Goal: Transaction & Acquisition: Book appointment/travel/reservation

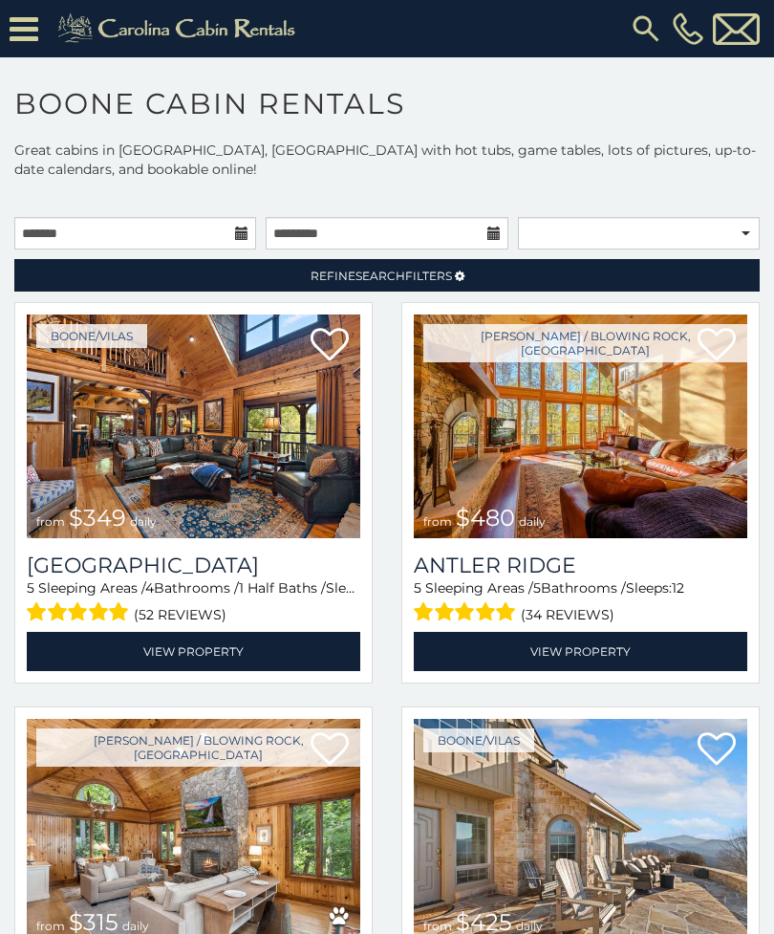
scroll to position [2, 0]
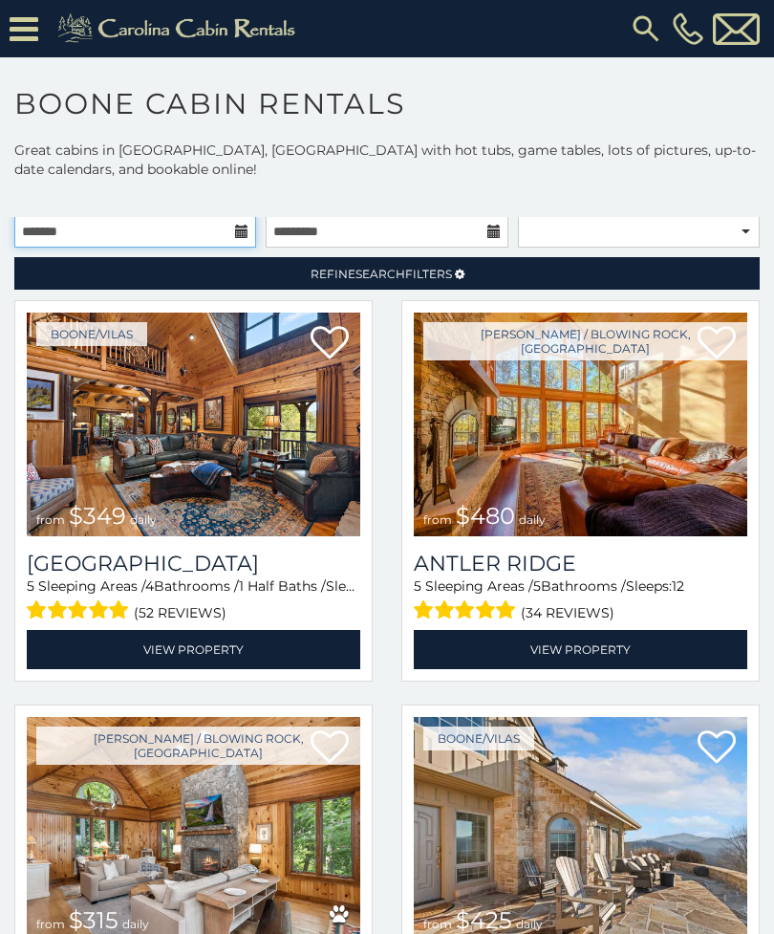
click at [246, 243] on input "text" at bounding box center [135, 231] width 242 height 32
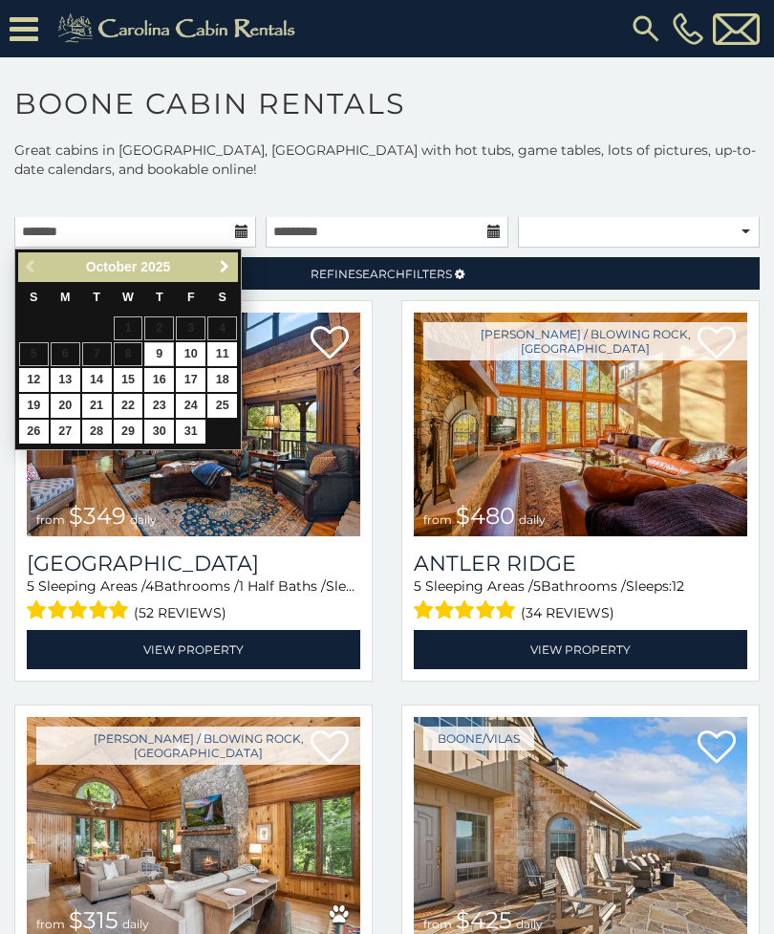
click at [227, 270] on span "Next" at bounding box center [224, 266] width 15 height 15
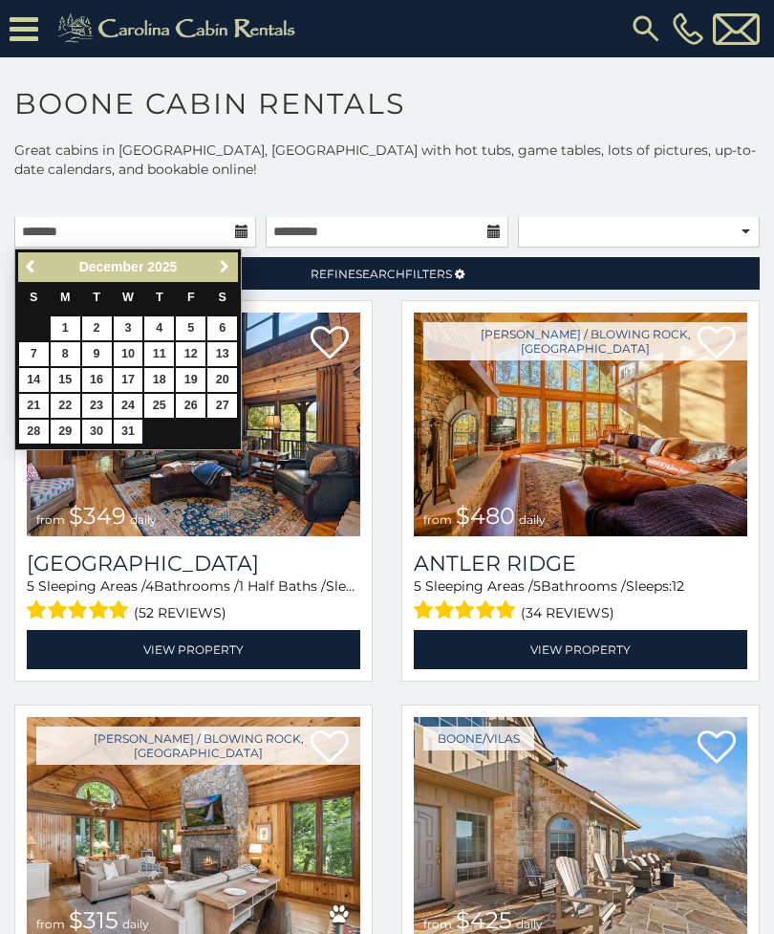
click at [232, 275] on link "Next" at bounding box center [224, 267] width 24 height 24
click at [227, 272] on span "Next" at bounding box center [224, 266] width 15 height 15
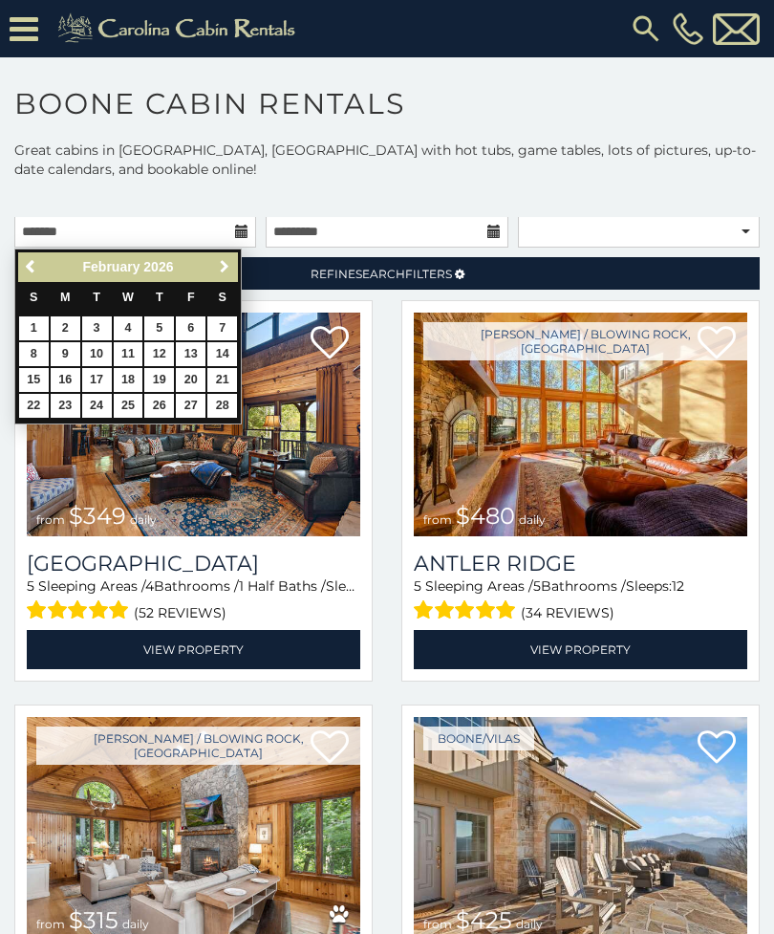
click at [227, 272] on span "Next" at bounding box center [224, 266] width 15 height 15
click at [227, 270] on span "Next" at bounding box center [224, 266] width 15 height 15
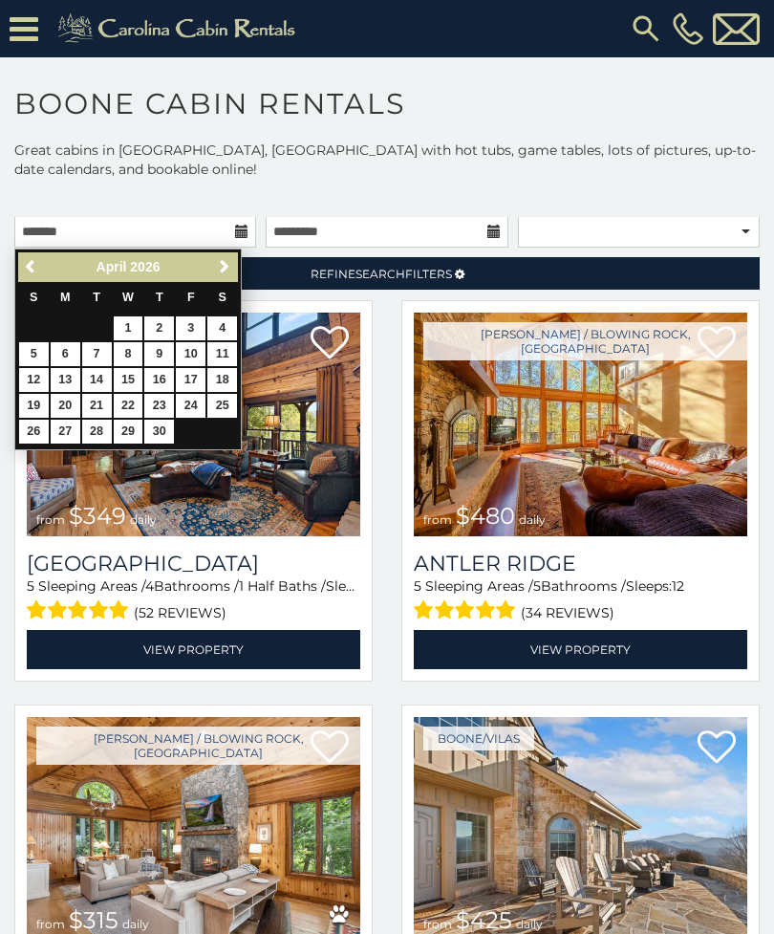
click at [227, 271] on span "Next" at bounding box center [224, 266] width 15 height 15
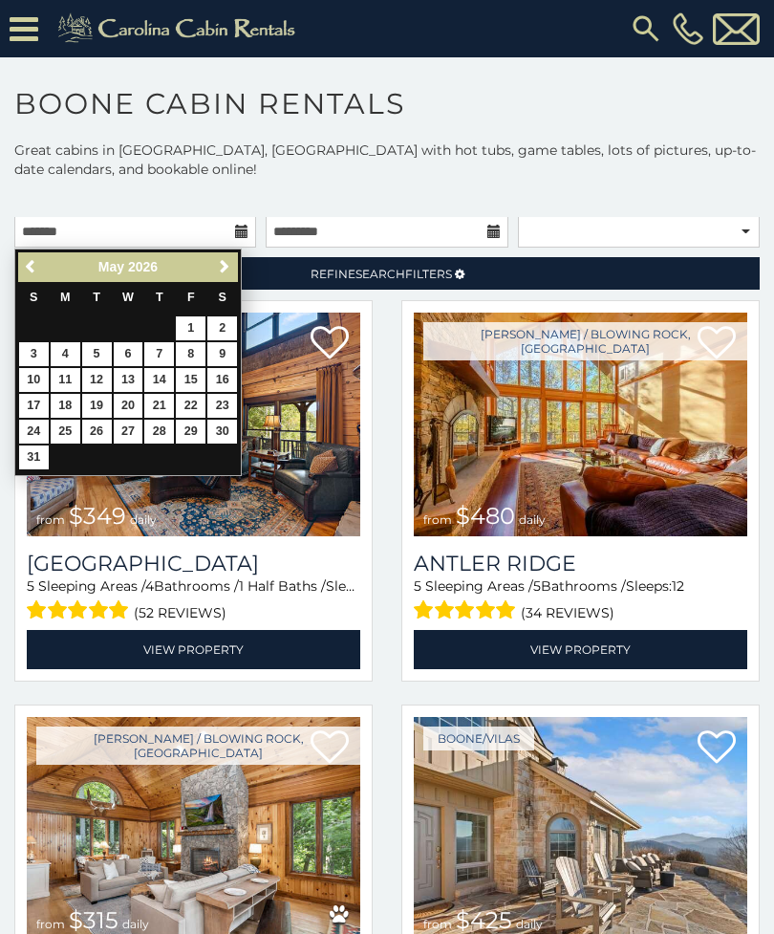
click at [161, 356] on link "7" at bounding box center [159, 354] width 30 height 24
type input "**********"
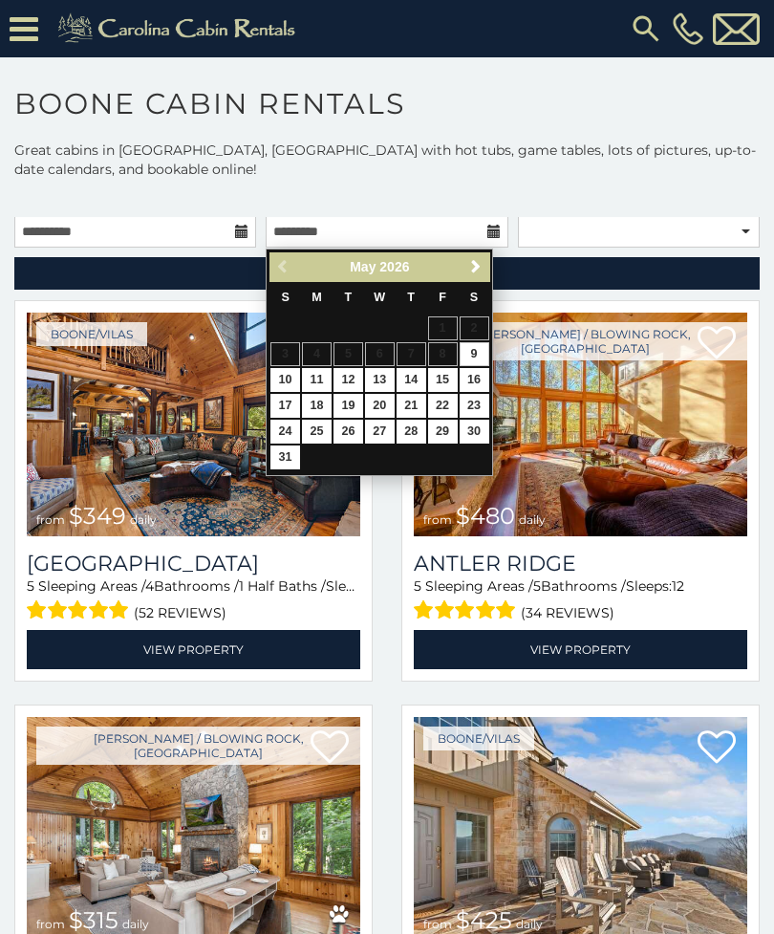
click at [288, 398] on link "17" at bounding box center [286, 406] width 30 height 24
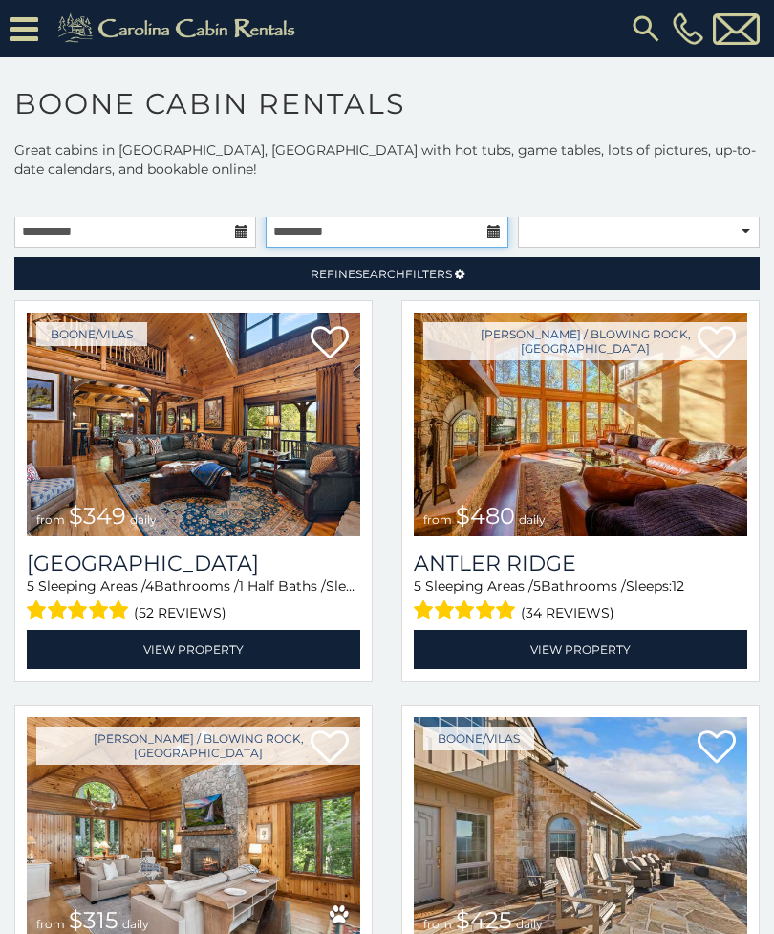
click at [486, 227] on input "**********" at bounding box center [387, 231] width 242 height 32
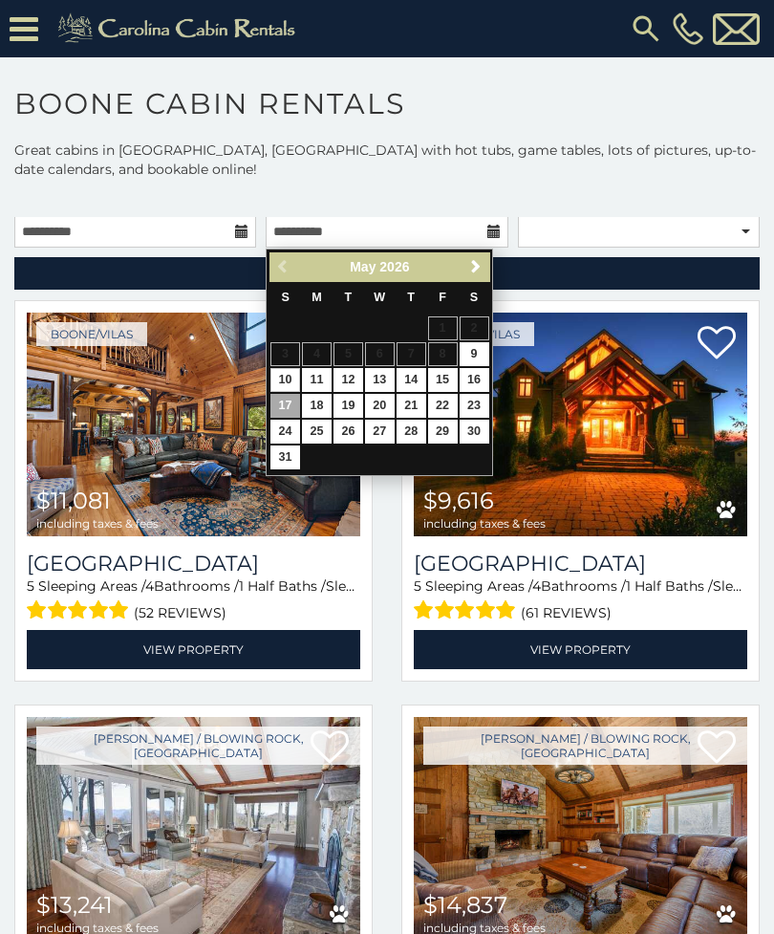
click at [296, 378] on link "10" at bounding box center [286, 380] width 30 height 24
type input "**********"
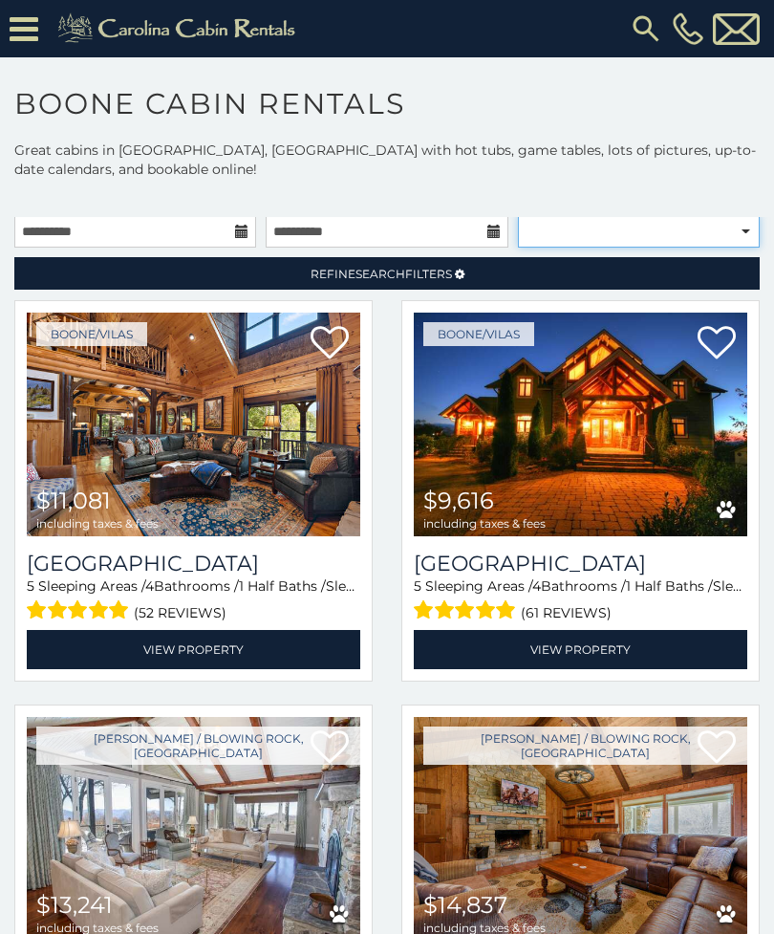
click at [747, 234] on select "**********" at bounding box center [639, 231] width 242 height 32
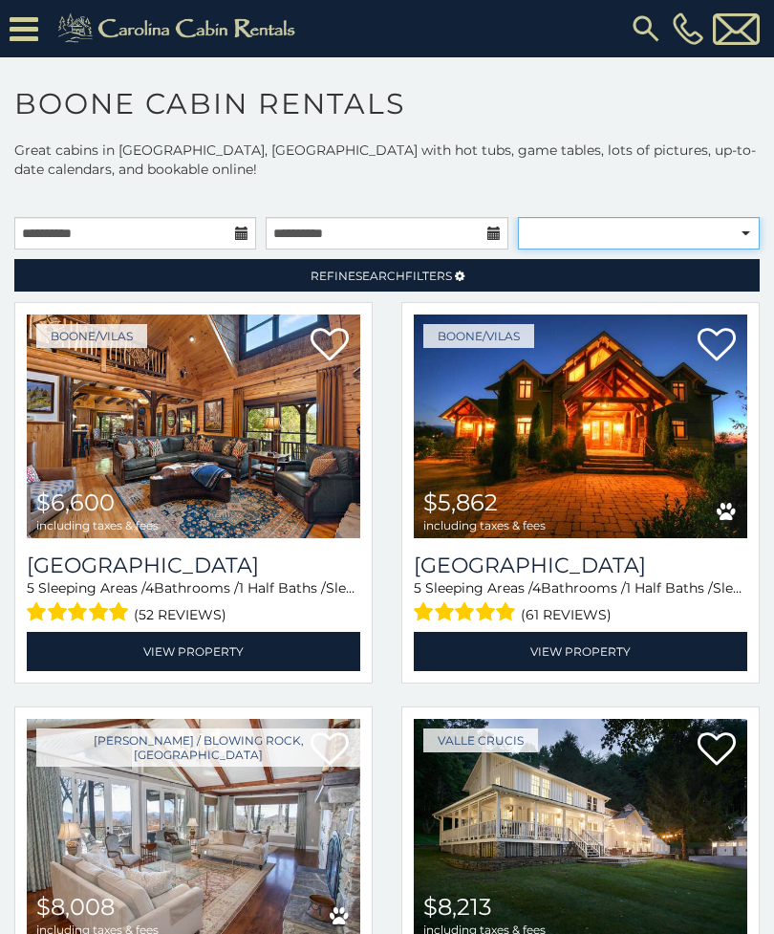
click at [752, 231] on select "**********" at bounding box center [639, 233] width 242 height 32
select select "**********"
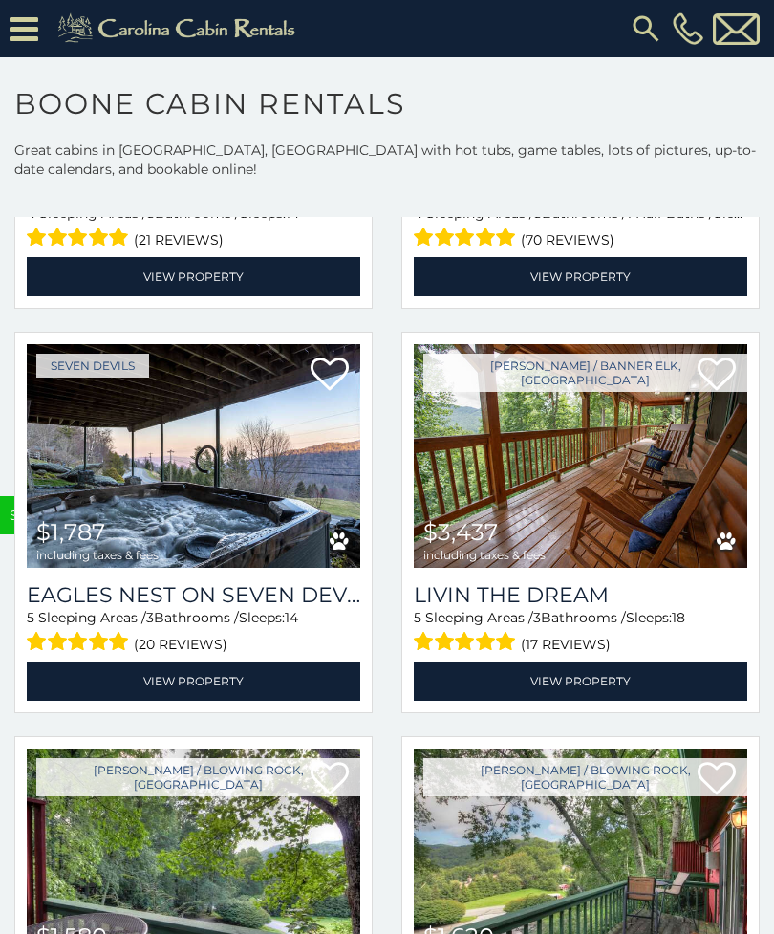
scroll to position [11295, 0]
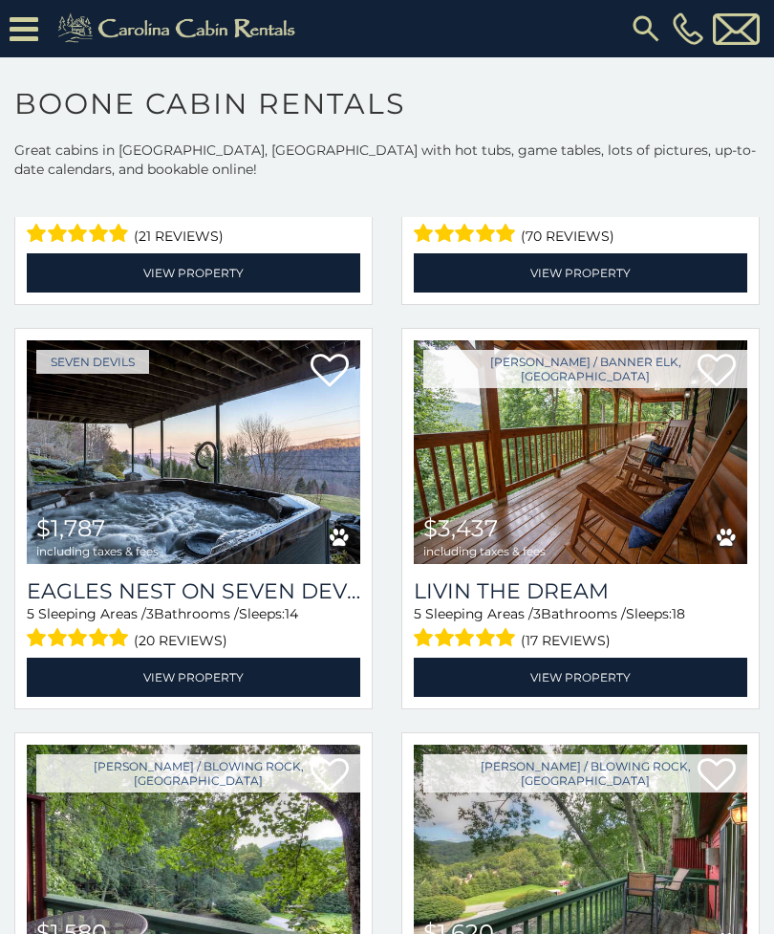
click at [262, 458] on img at bounding box center [194, 452] width 334 height 224
click at [137, 404] on img at bounding box center [194, 452] width 334 height 224
click at [158, 432] on img at bounding box center [194, 452] width 334 height 224
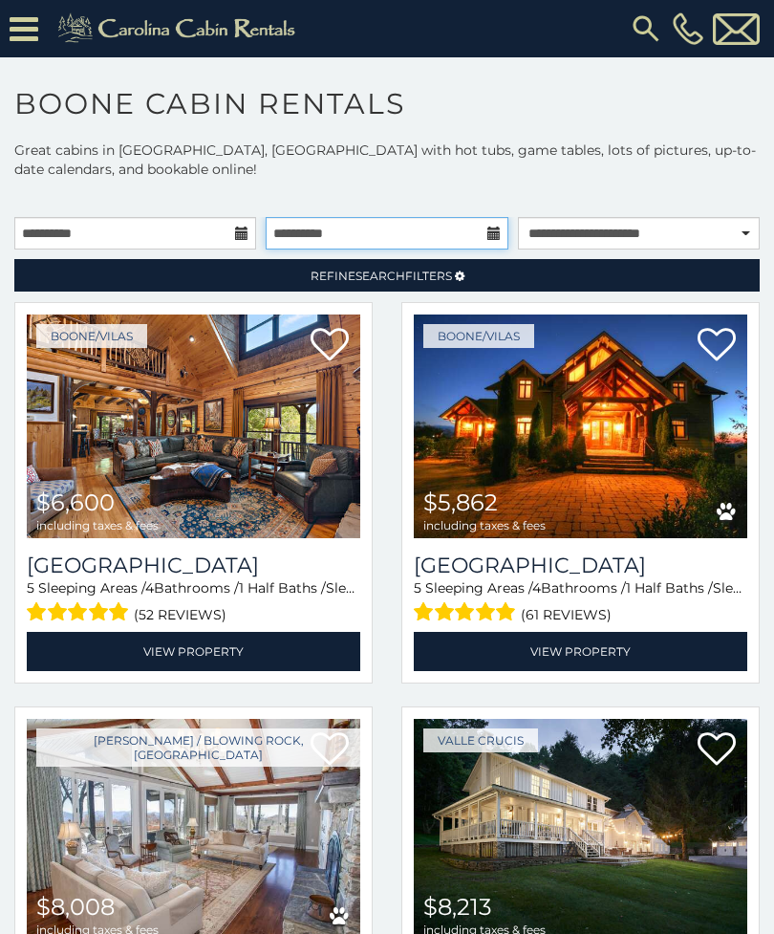
click at [497, 245] on input "**********" at bounding box center [387, 233] width 242 height 32
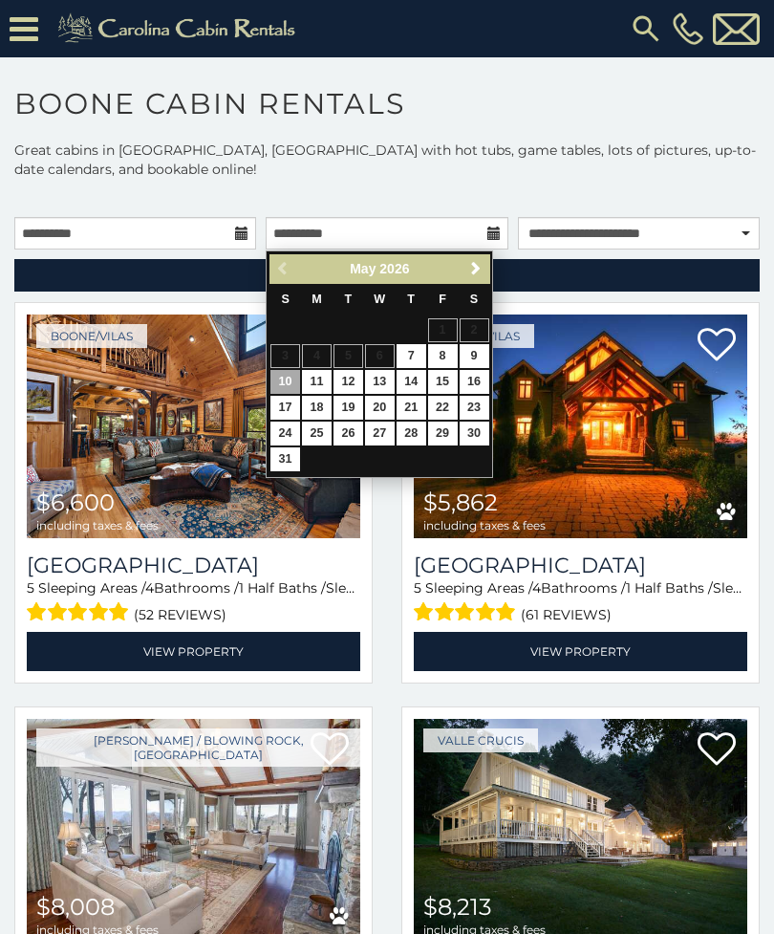
click at [483, 363] on link "9" at bounding box center [475, 356] width 30 height 24
type input "**********"
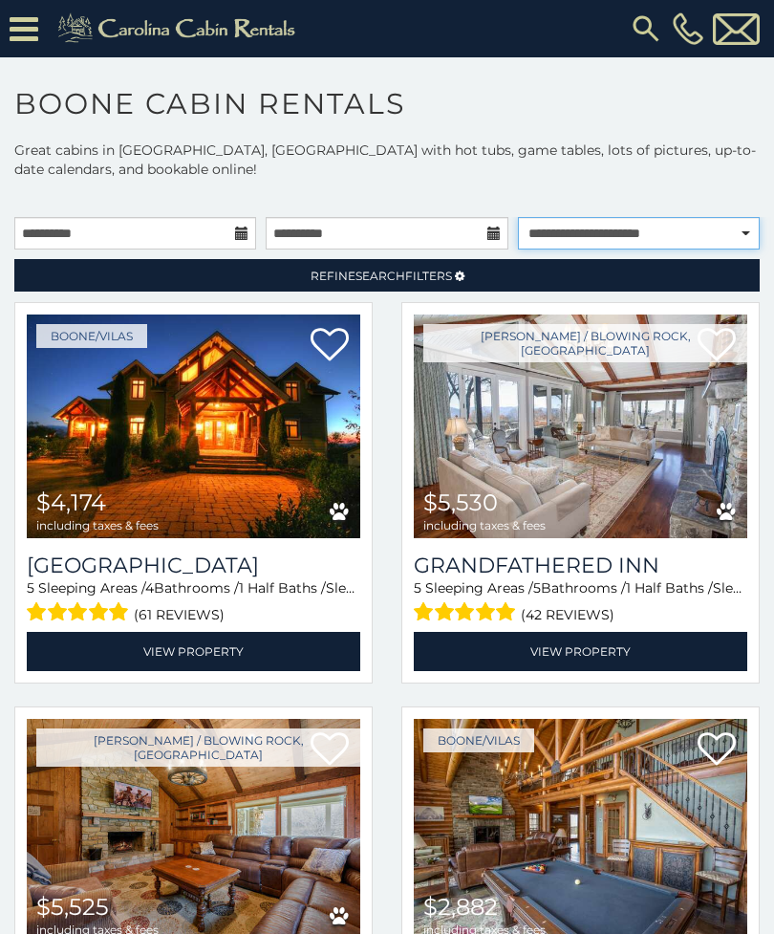
click at [750, 233] on select "**********" at bounding box center [639, 233] width 242 height 32
select select "**********"
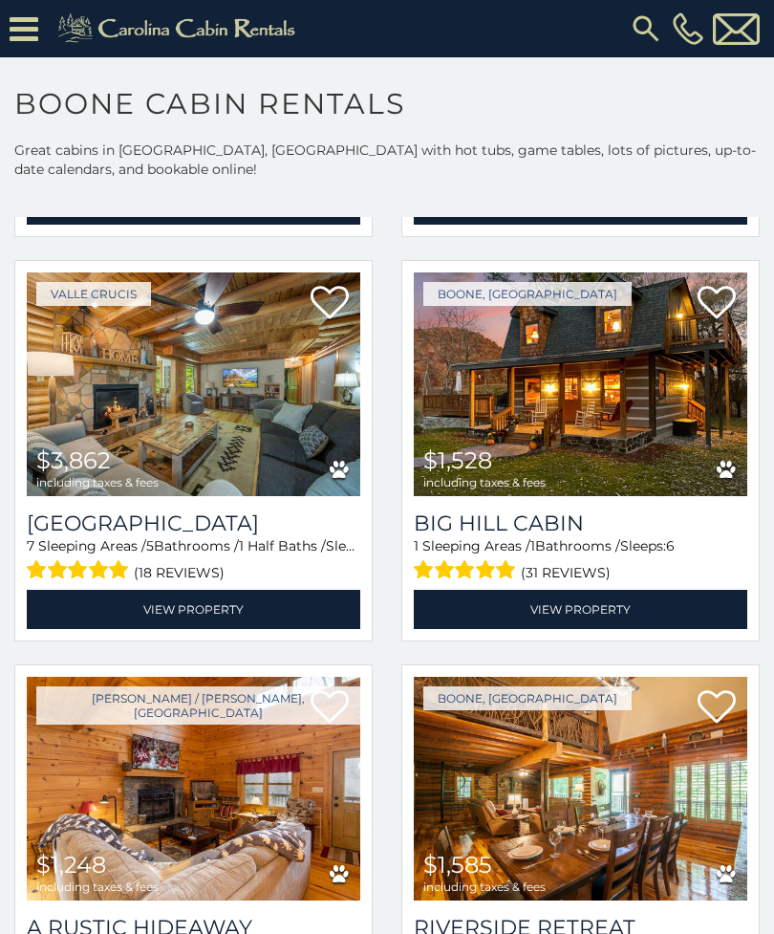
scroll to position [3279, 0]
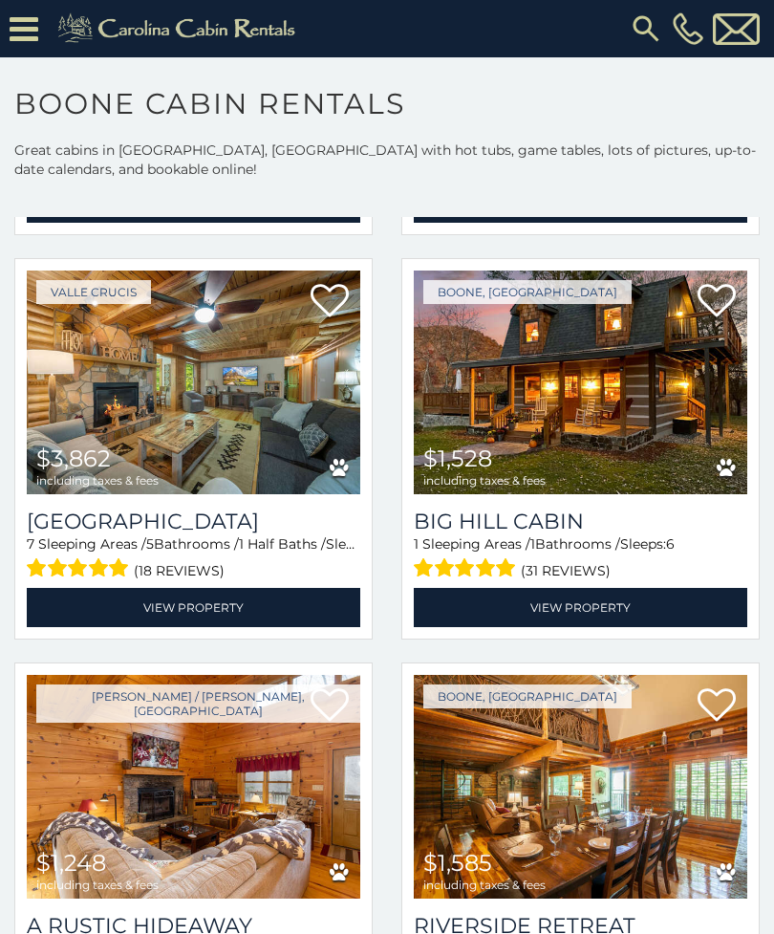
click at [617, 388] on img at bounding box center [581, 383] width 334 height 224
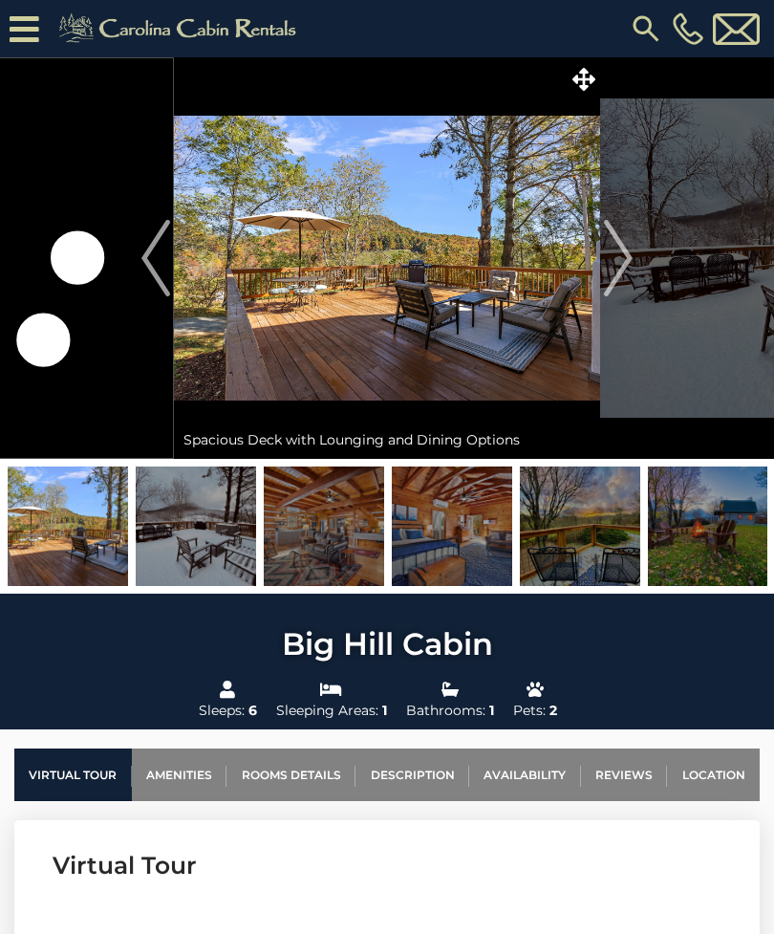
click at [617, 272] on img "Next" at bounding box center [618, 258] width 29 height 76
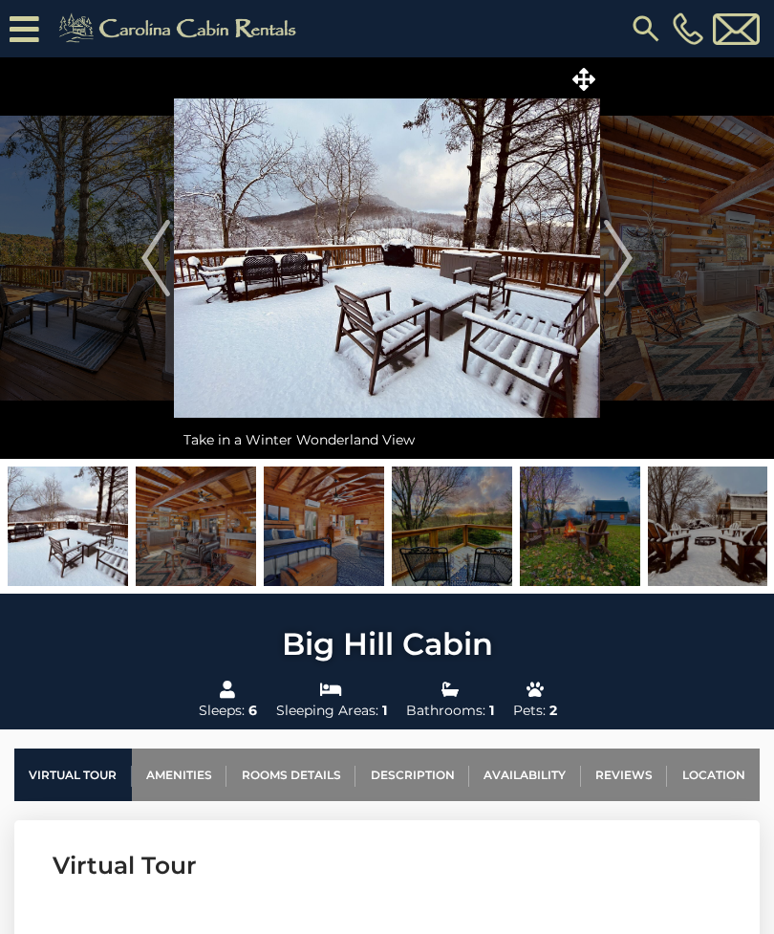
click at [622, 268] on img "Next" at bounding box center [618, 258] width 29 height 76
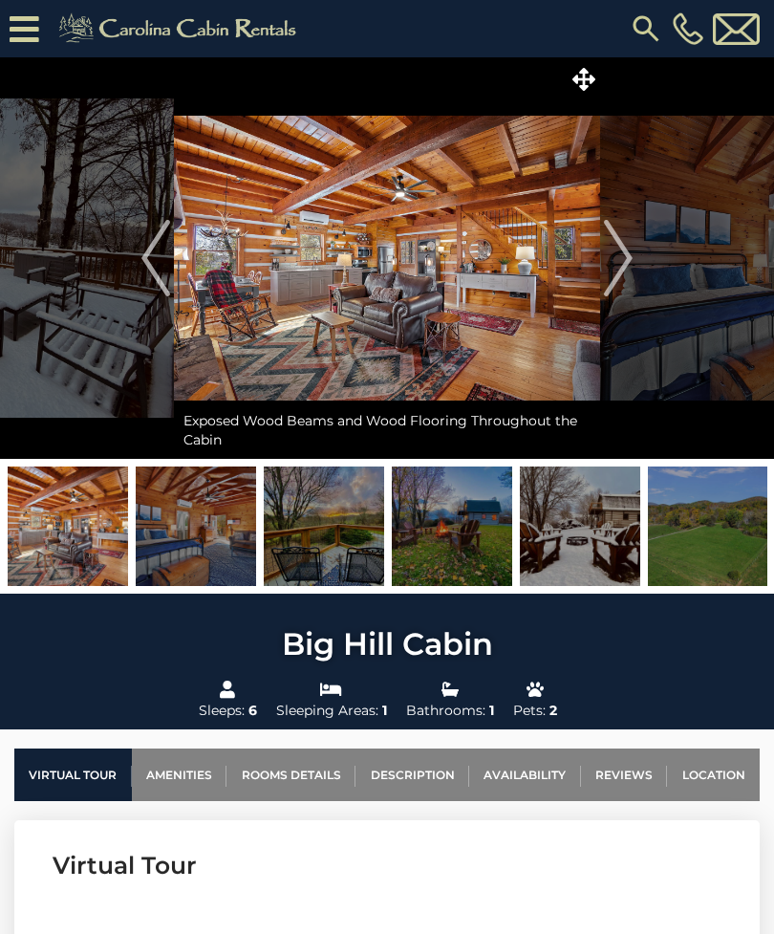
click at [617, 275] on img "Next" at bounding box center [618, 258] width 29 height 76
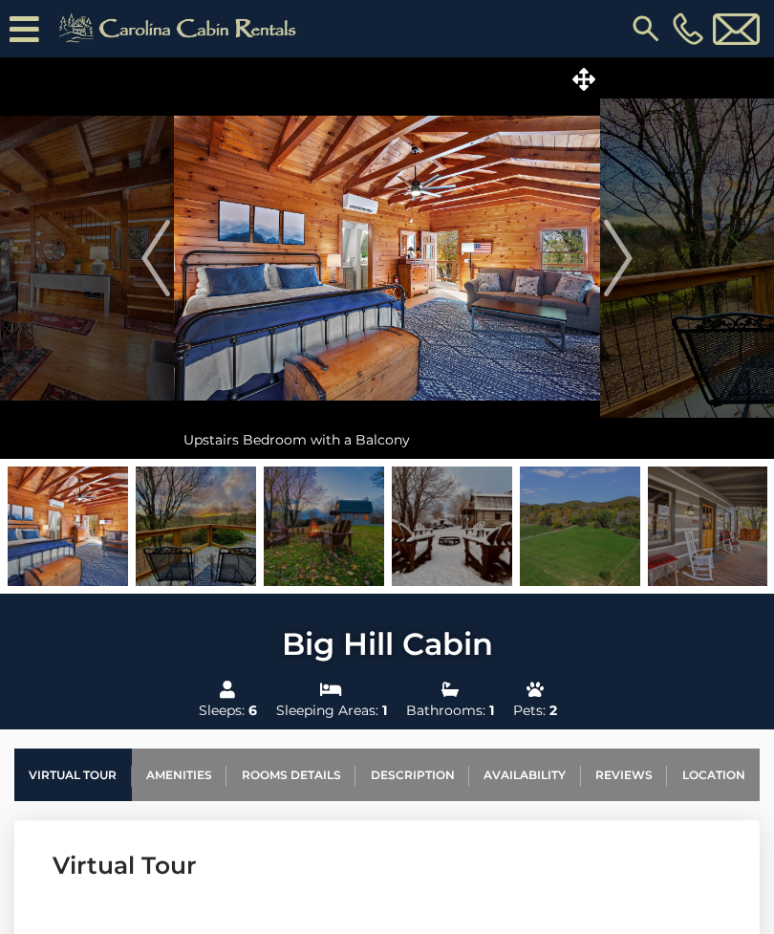
click at [600, 271] on button "Next" at bounding box center [618, 257] width 36 height 401
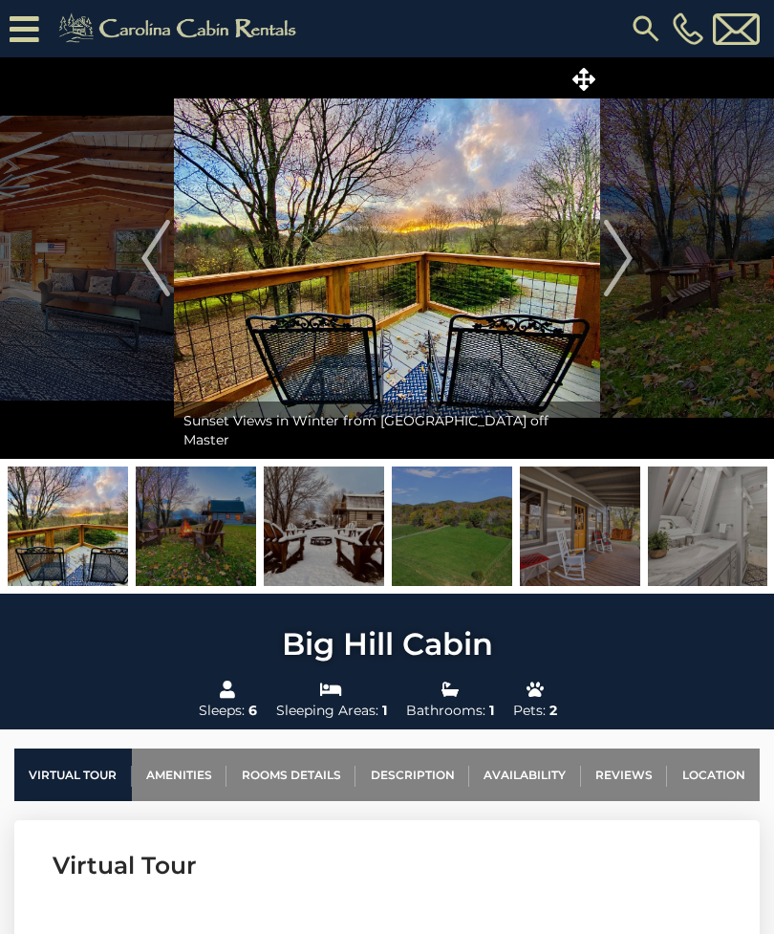
click at [603, 273] on button "Next" at bounding box center [618, 257] width 36 height 401
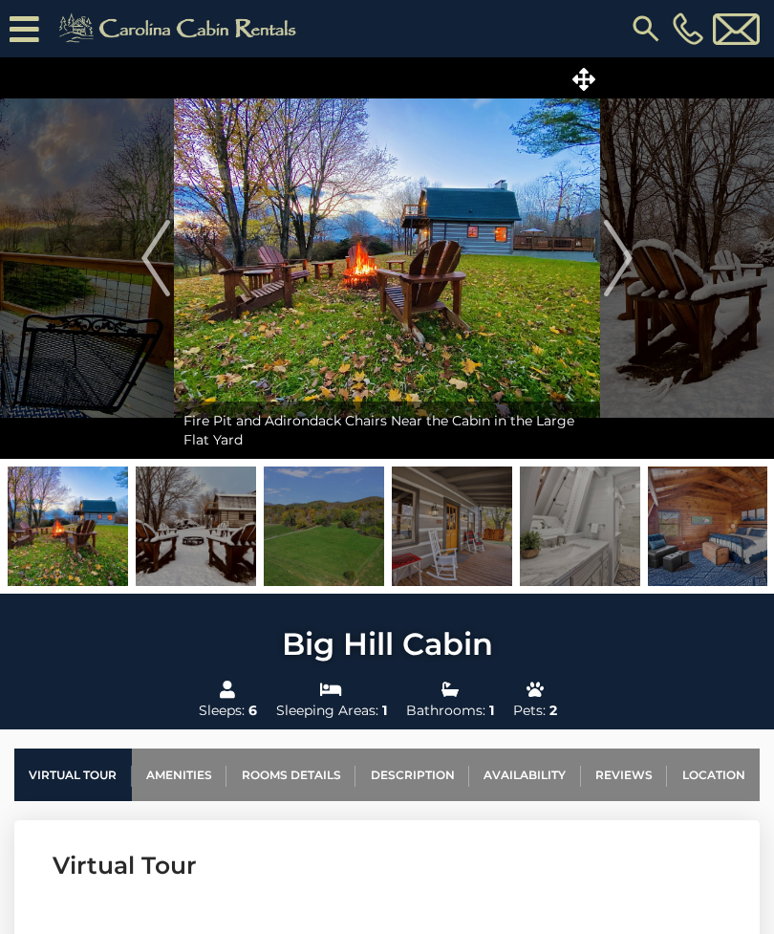
click at [611, 272] on img "Next" at bounding box center [618, 258] width 29 height 76
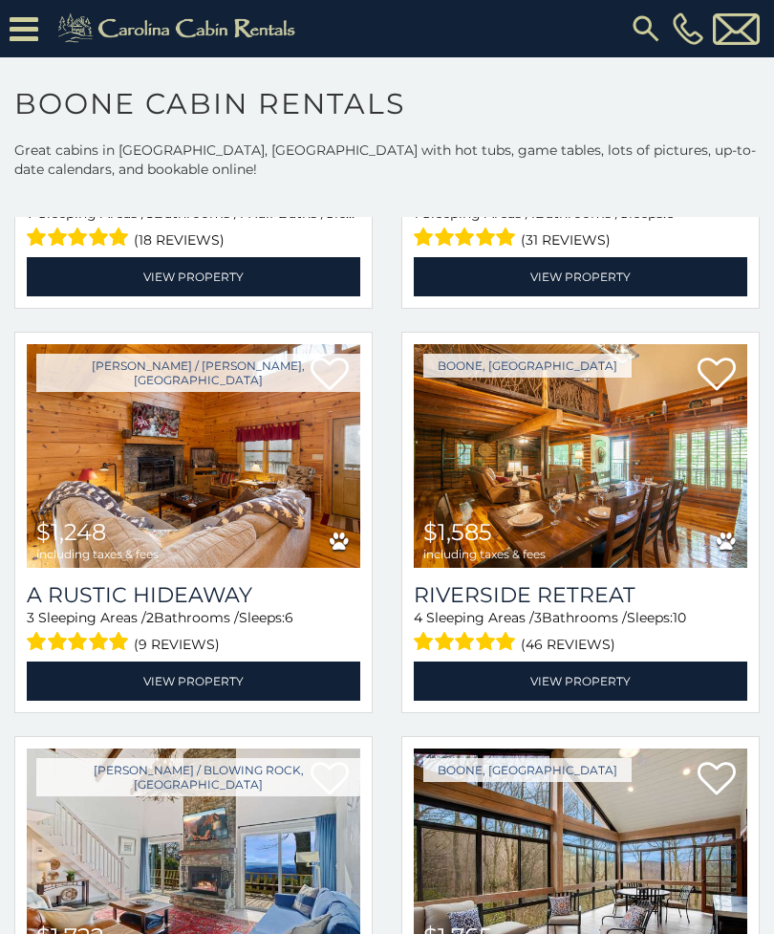
scroll to position [3610, 0]
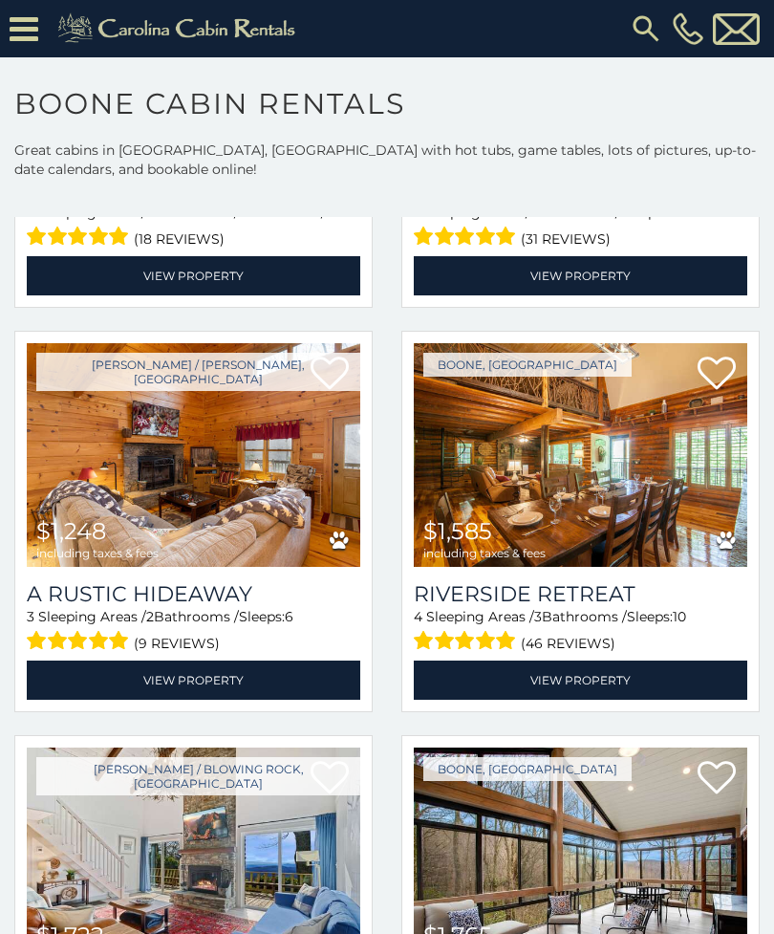
click at [252, 453] on img at bounding box center [194, 455] width 334 height 224
click at [216, 462] on img at bounding box center [194, 455] width 334 height 224
click at [310, 408] on img at bounding box center [194, 455] width 334 height 224
click at [294, 421] on img at bounding box center [194, 455] width 334 height 224
click at [297, 417] on img at bounding box center [194, 455] width 334 height 224
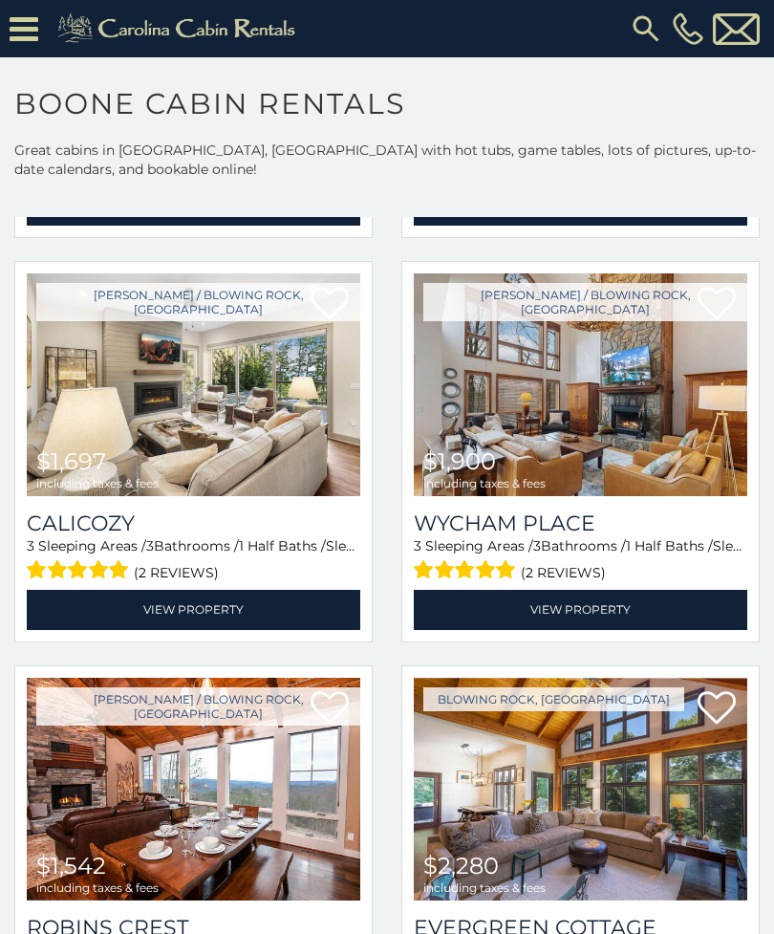
scroll to position [4465, 0]
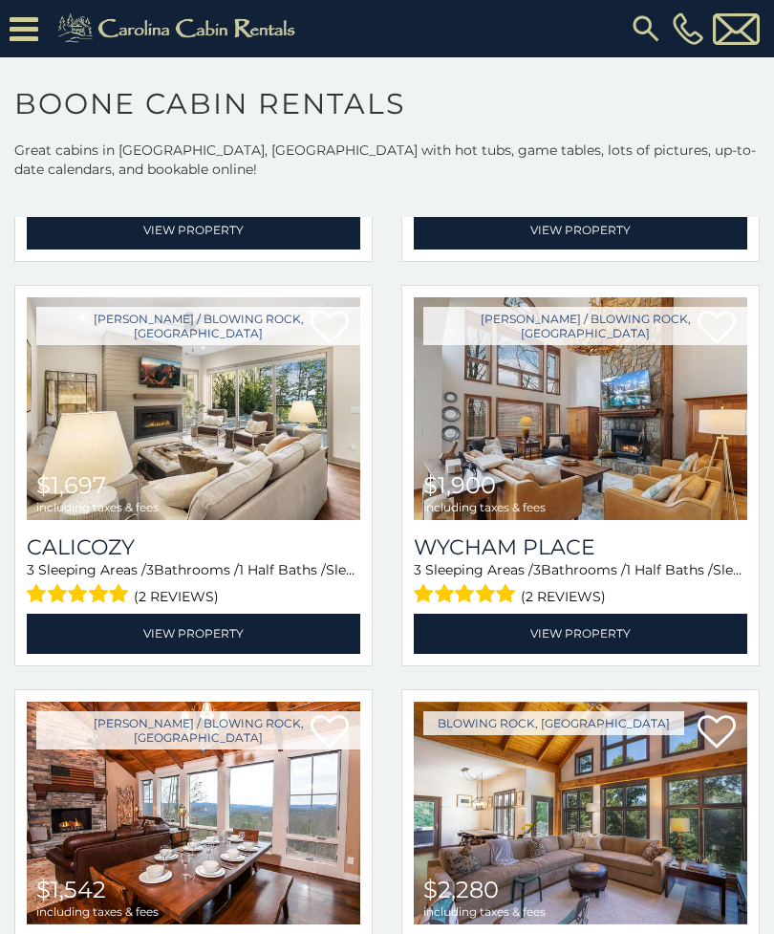
click at [192, 405] on img at bounding box center [194, 409] width 334 height 224
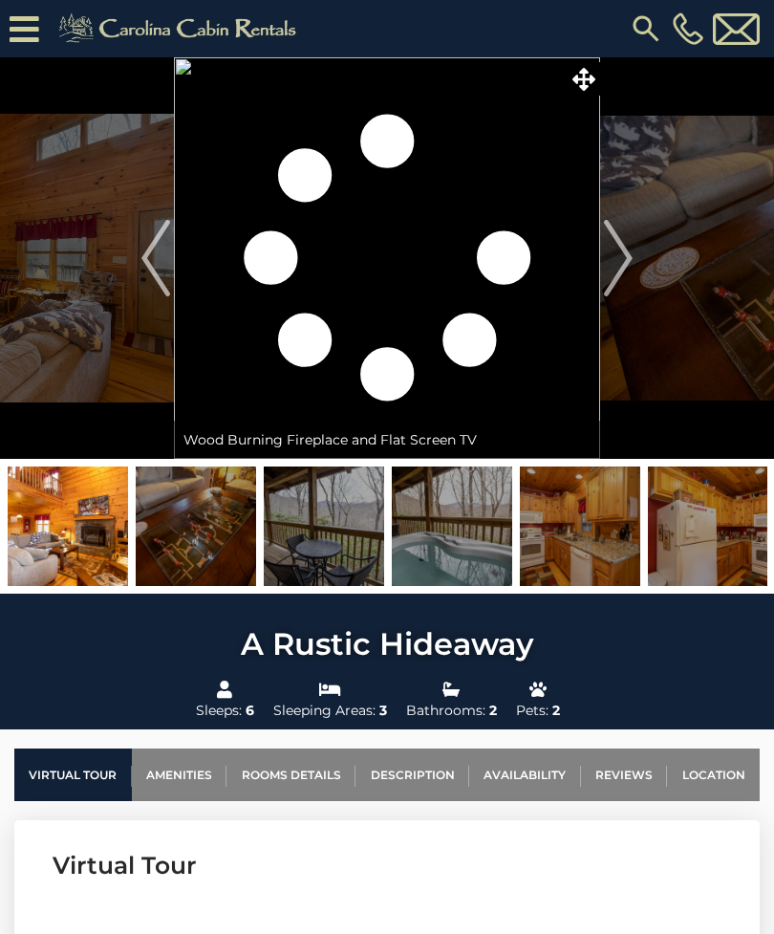
click at [632, 261] on img "Next" at bounding box center [618, 258] width 29 height 76
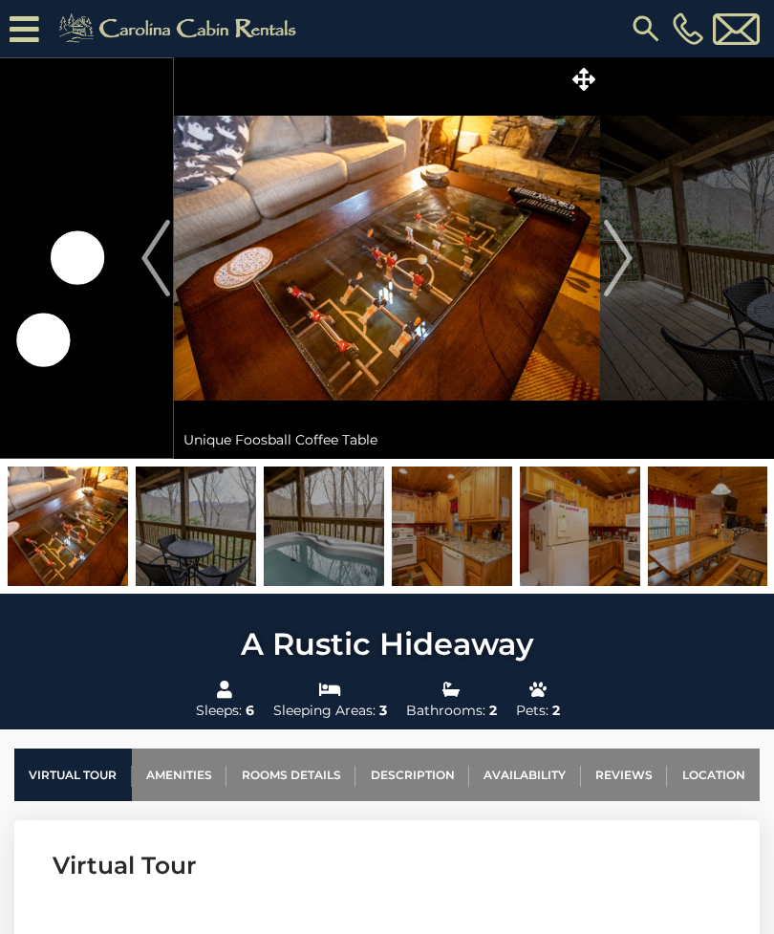
click at [626, 264] on img "Next" at bounding box center [618, 258] width 29 height 76
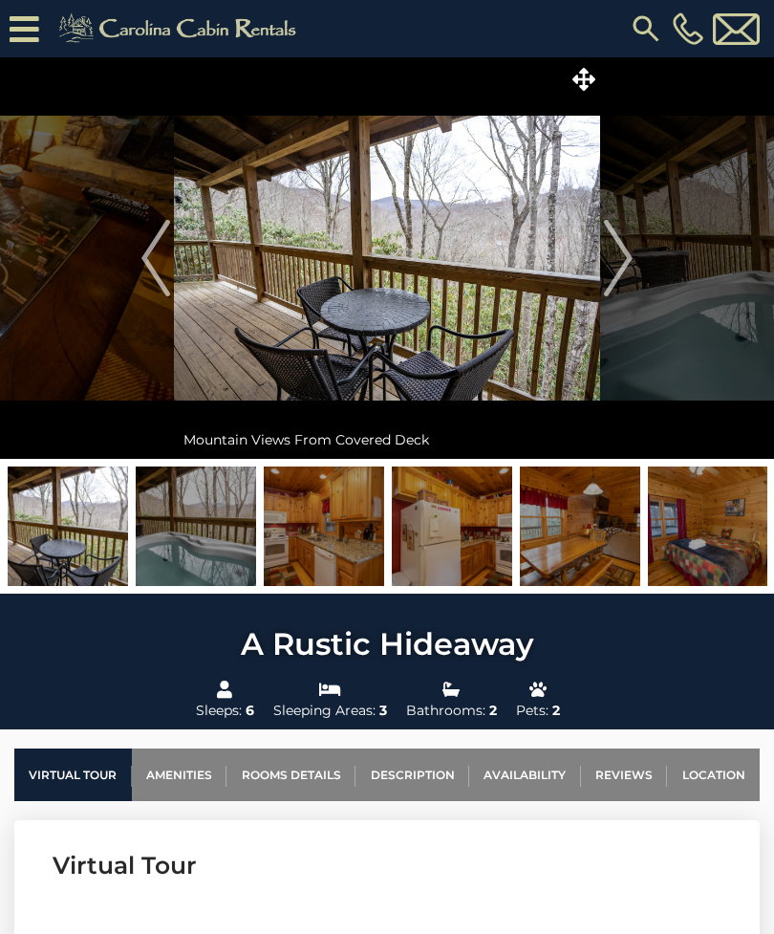
click at [632, 256] on img "Next" at bounding box center [618, 258] width 29 height 76
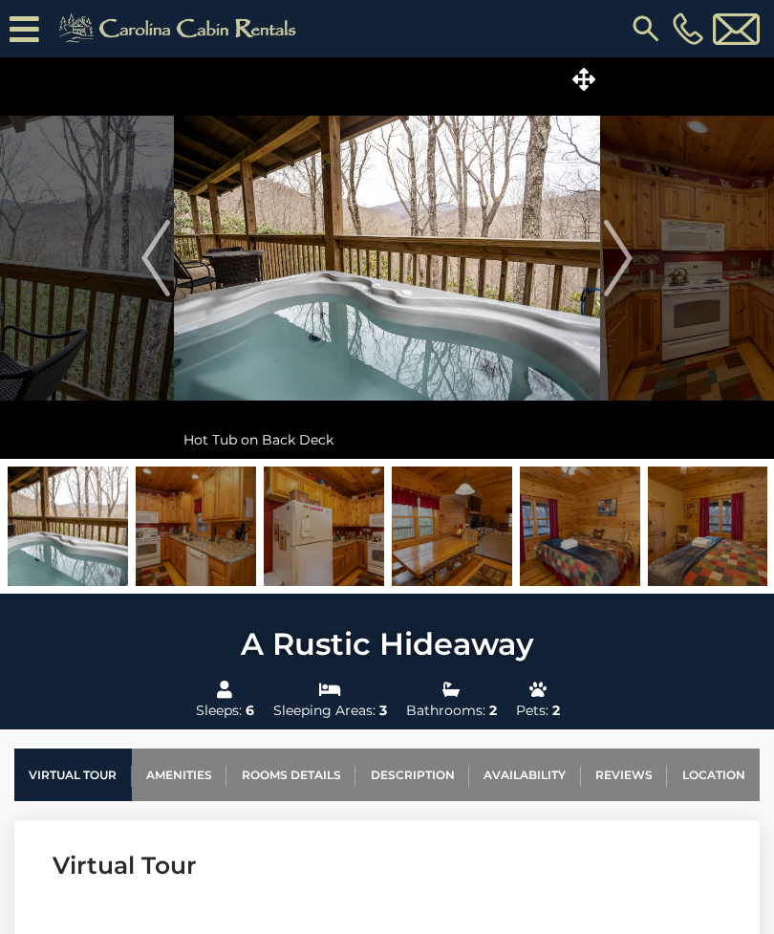
click at [633, 267] on img "Next" at bounding box center [618, 258] width 29 height 76
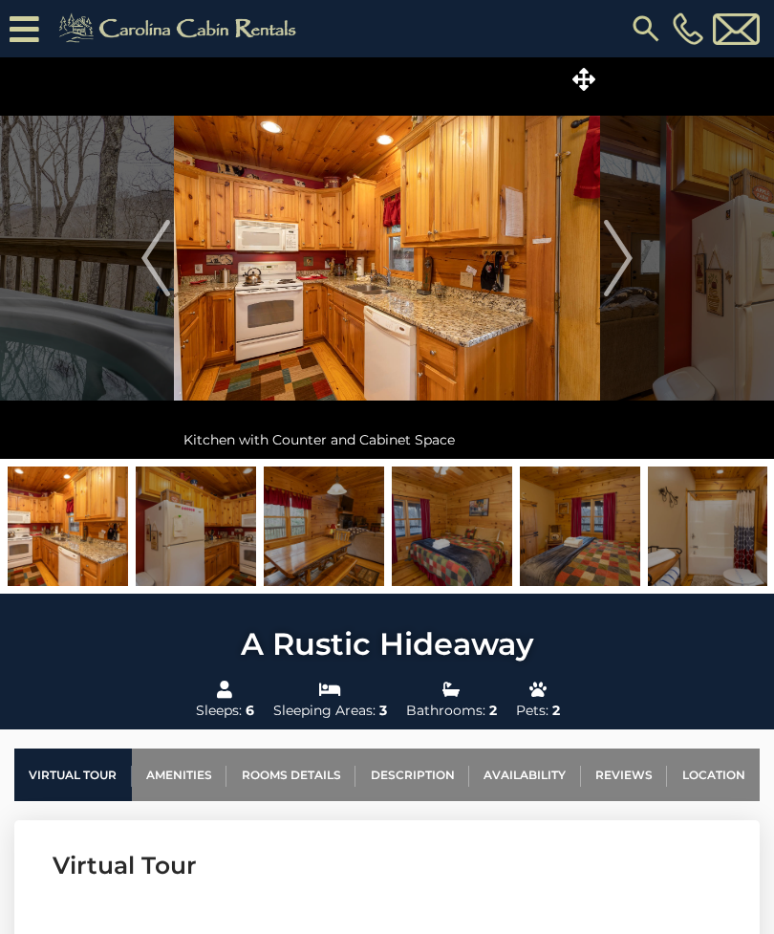
click at [631, 268] on img "Next" at bounding box center [618, 258] width 29 height 76
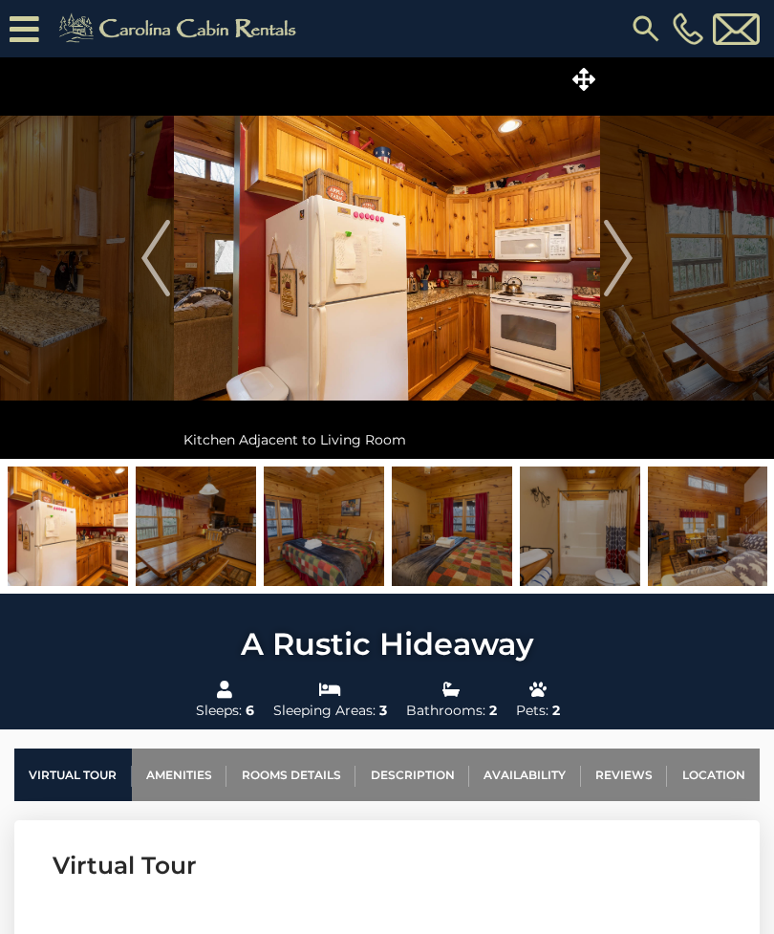
click at [624, 268] on img "Next" at bounding box center [618, 258] width 29 height 76
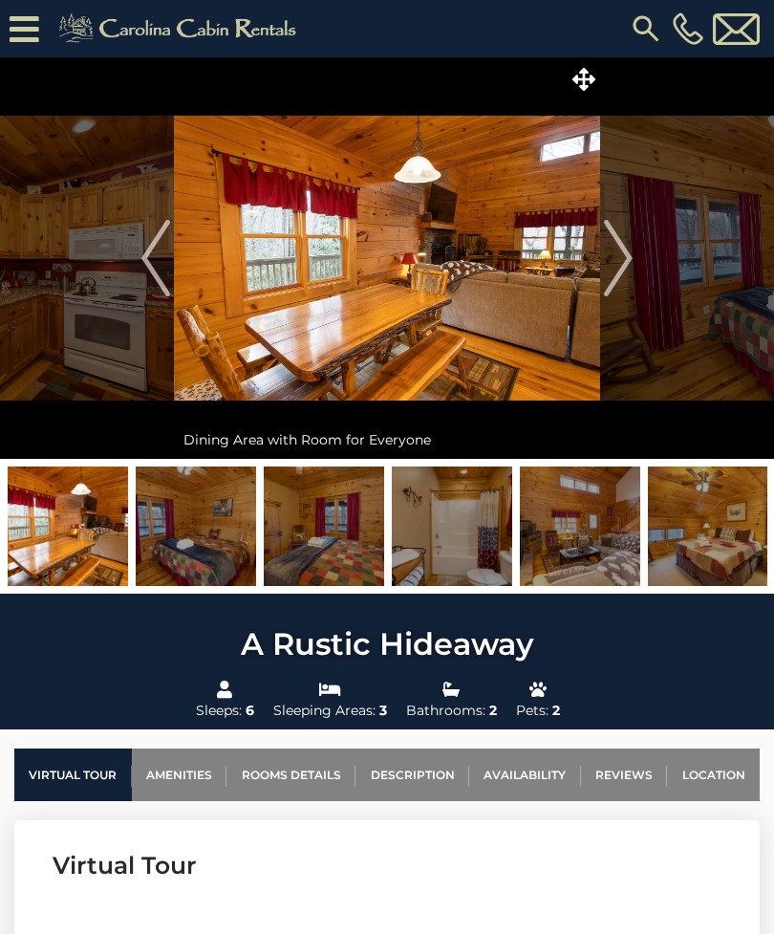
click at [627, 256] on img "Next" at bounding box center [618, 258] width 29 height 76
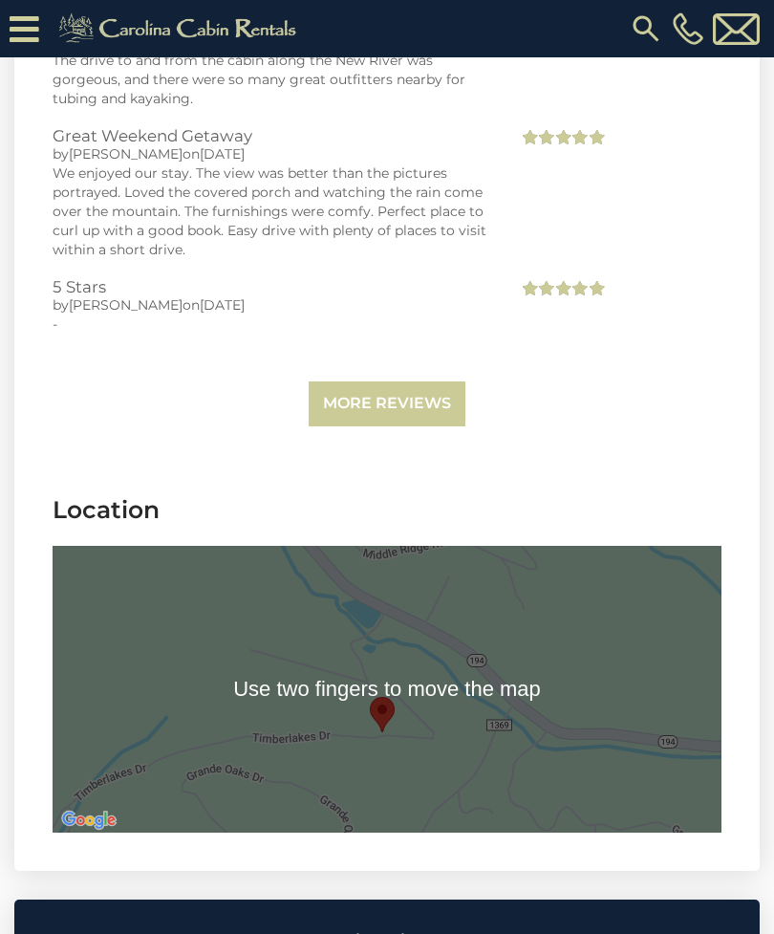
scroll to position [4237, 0]
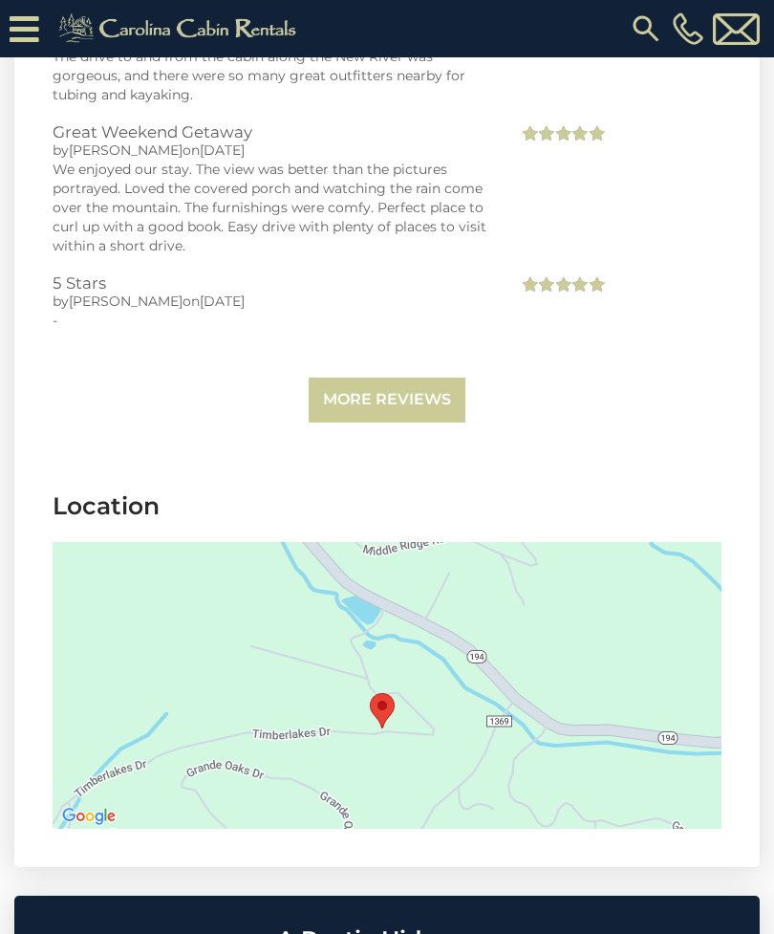
click at [419, 648] on div at bounding box center [387, 685] width 669 height 287
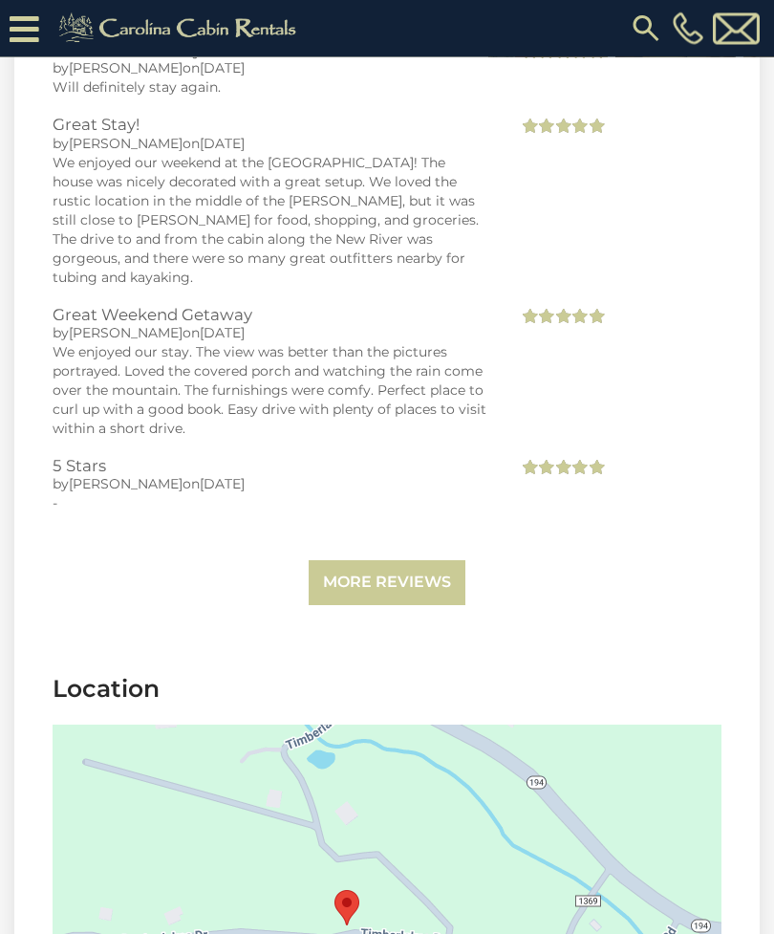
scroll to position [4030, 0]
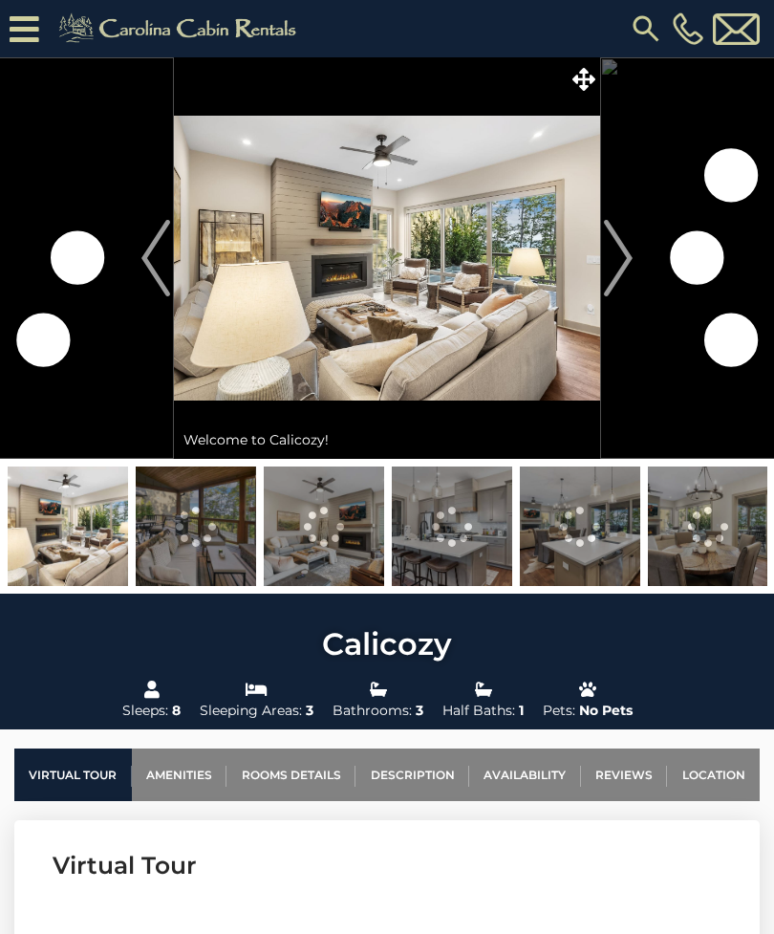
click at [622, 261] on img "Next" at bounding box center [618, 258] width 29 height 76
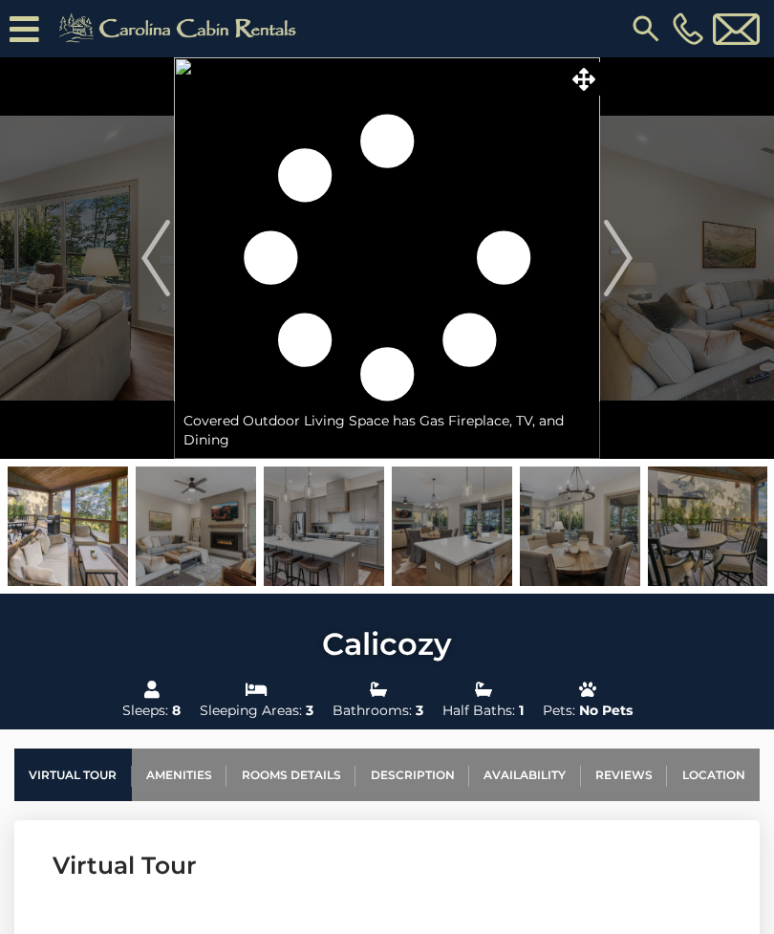
click at [614, 267] on img "Next" at bounding box center [618, 258] width 29 height 76
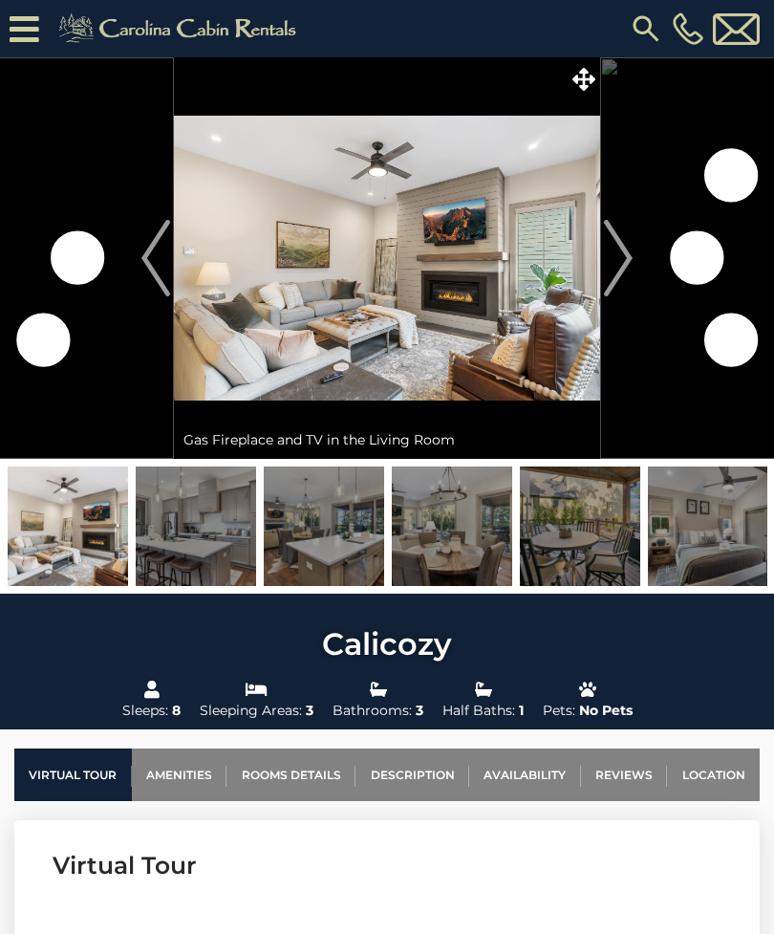
click at [617, 274] on img "Next" at bounding box center [618, 258] width 29 height 76
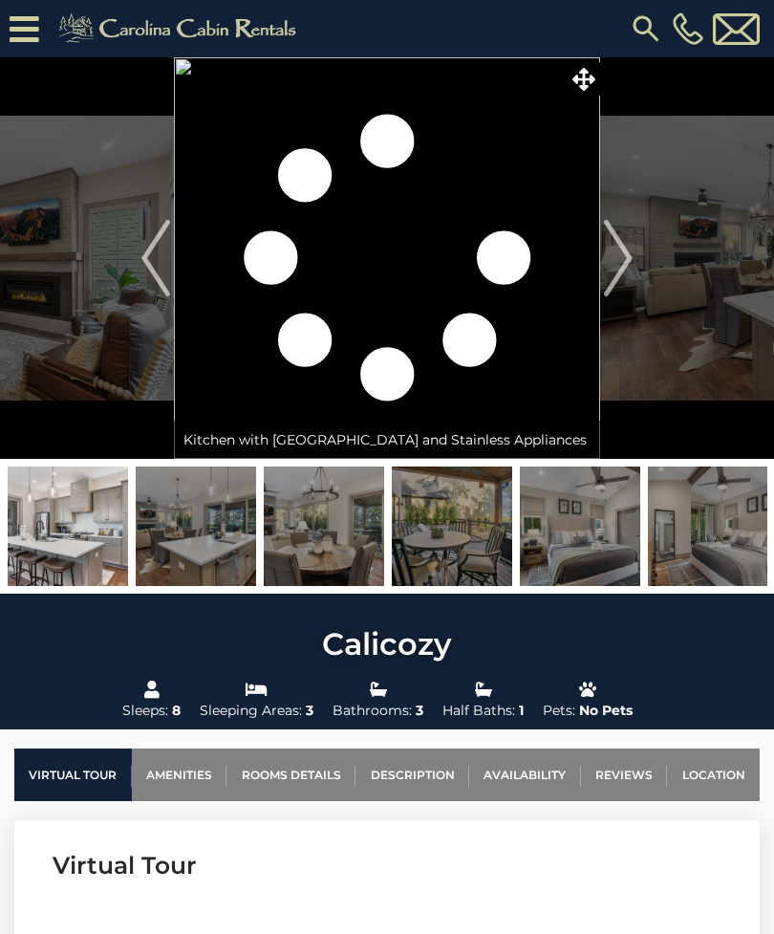
click at [621, 268] on img "Next" at bounding box center [618, 258] width 29 height 76
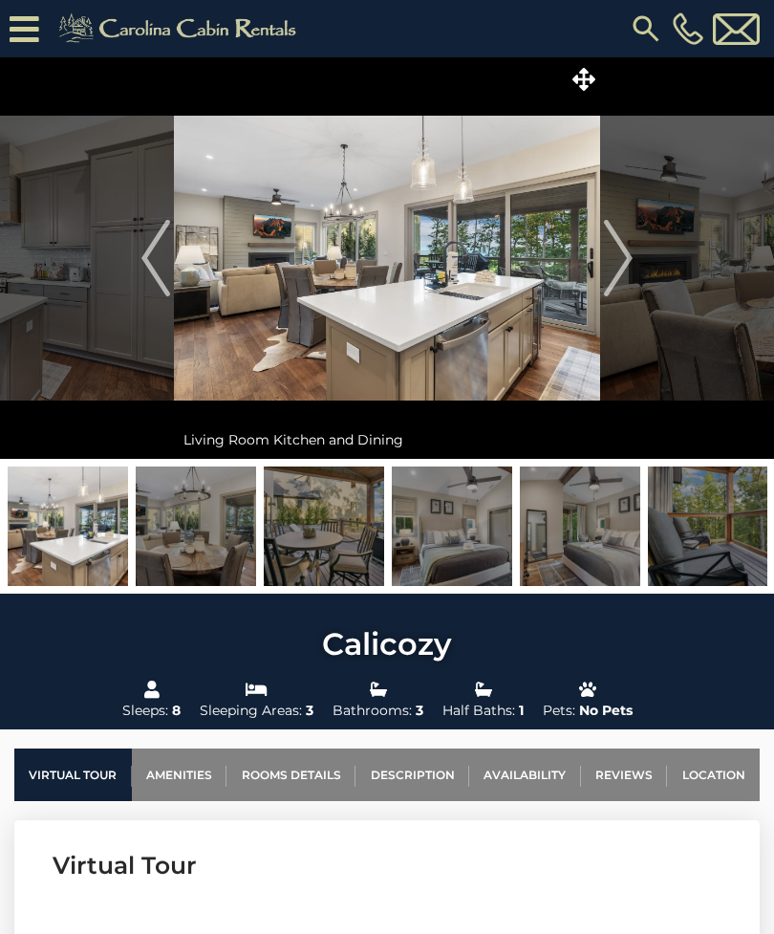
click at [620, 277] on img "Next" at bounding box center [618, 258] width 29 height 76
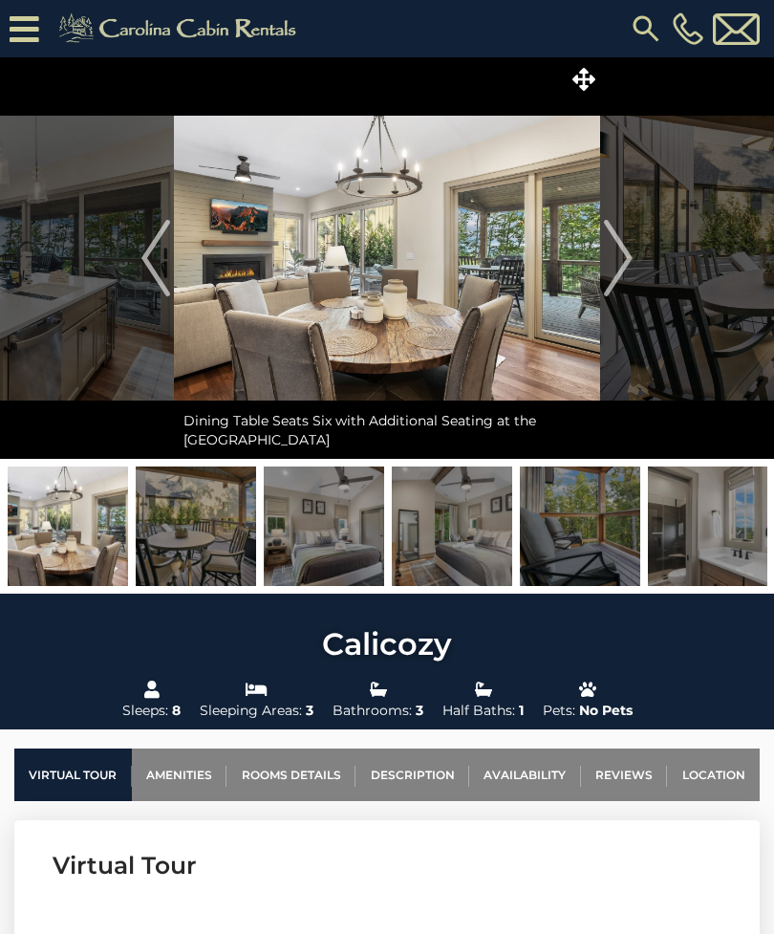
click at [619, 266] on img "Next" at bounding box center [618, 258] width 29 height 76
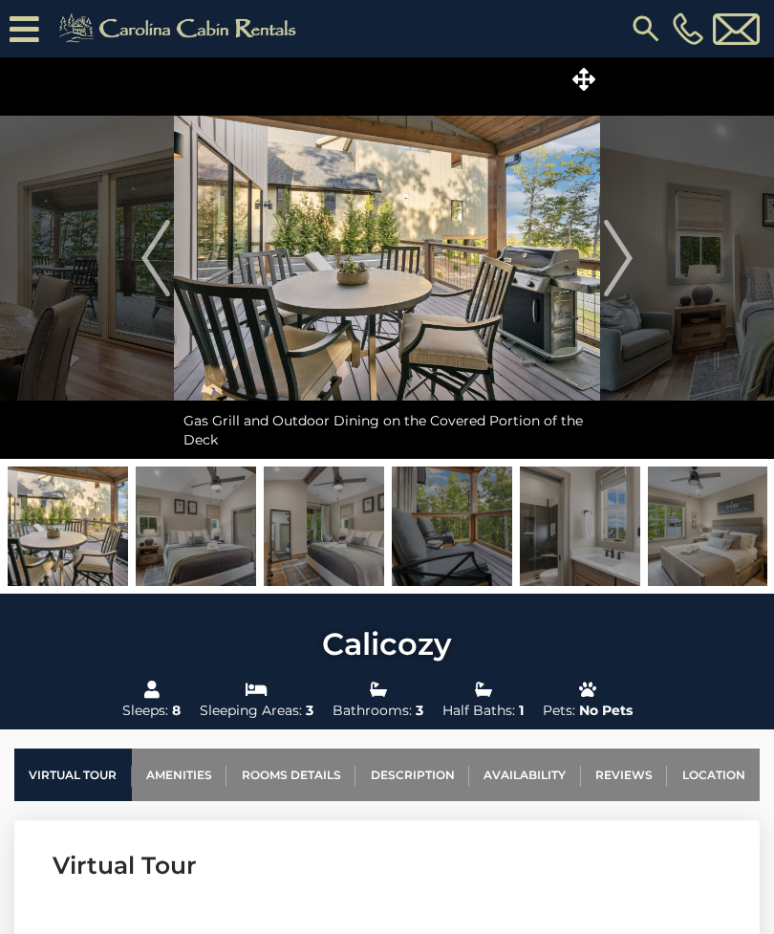
click at [630, 265] on img "Next" at bounding box center [618, 258] width 29 height 76
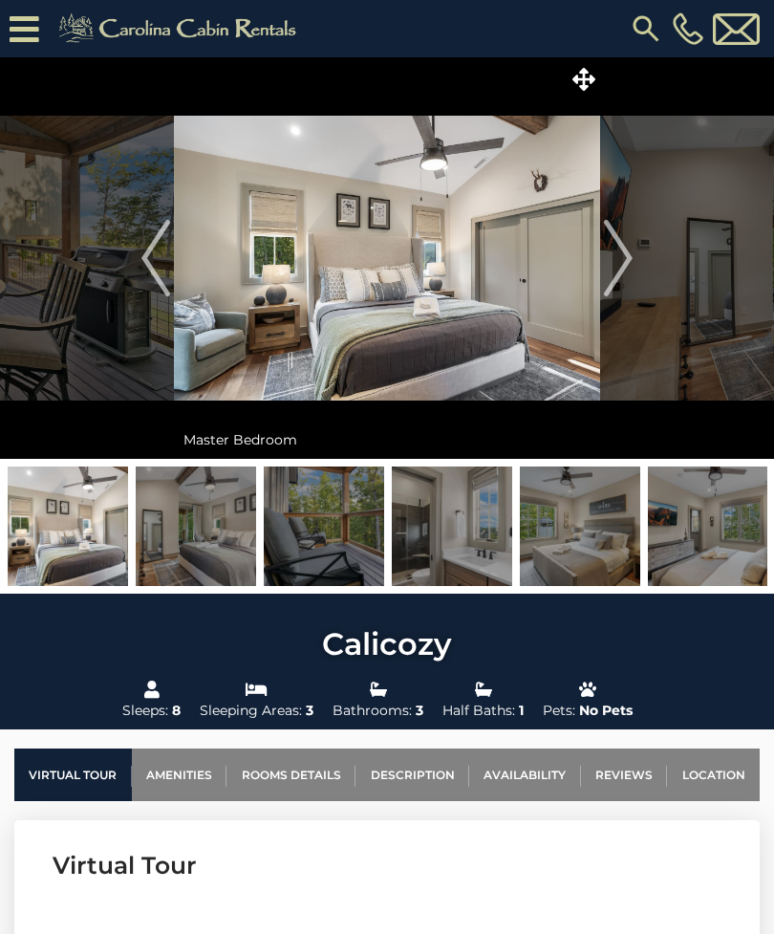
click at [616, 271] on img "Next" at bounding box center [618, 258] width 29 height 76
